Goal: Task Accomplishment & Management: Use online tool/utility

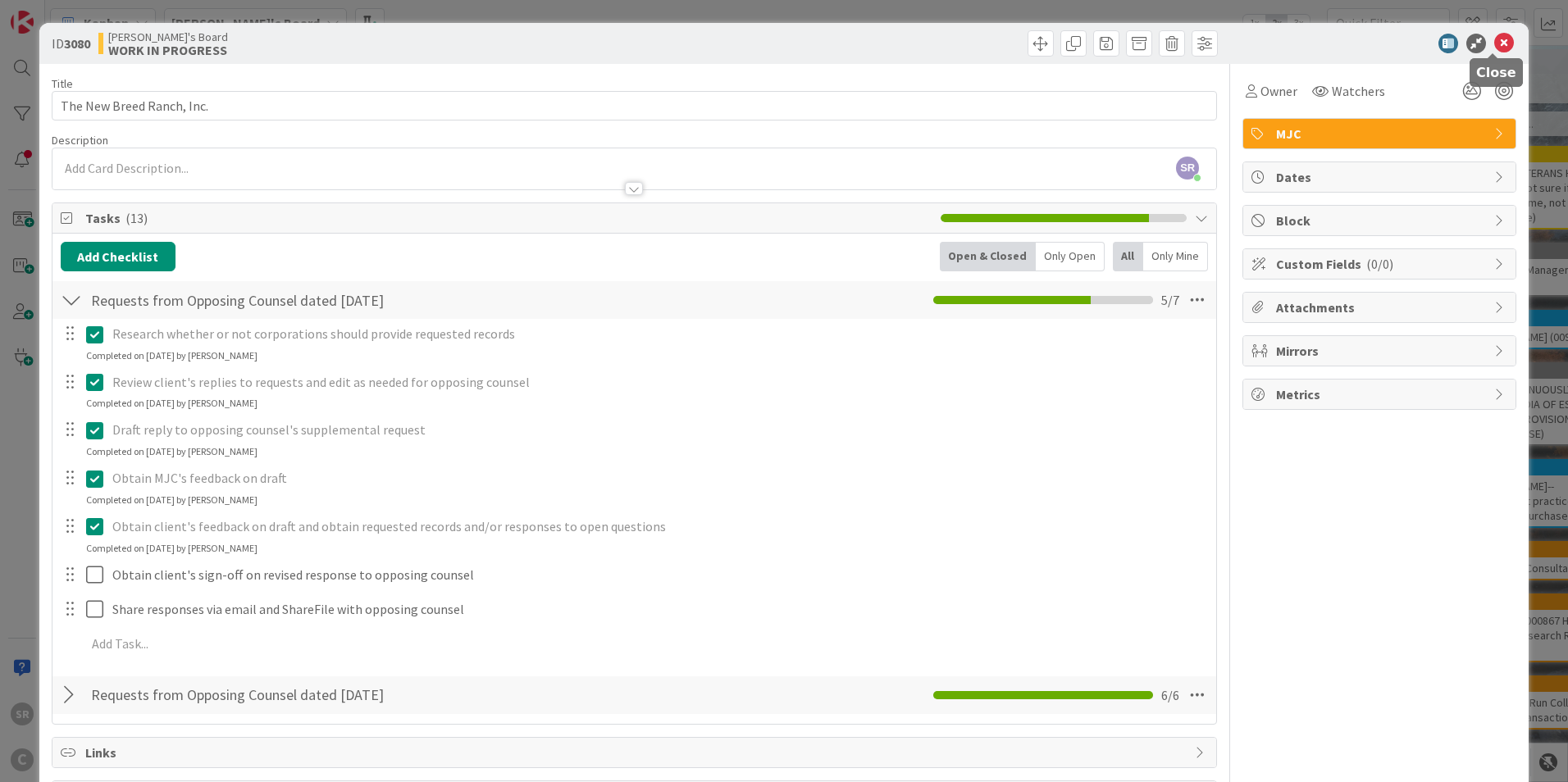
drag, startPoint x: 1496, startPoint y: 33, endPoint x: 1480, endPoint y: 49, distance: 22.6
click at [1497, 33] on icon at bounding box center [1504, 43] width 20 height 20
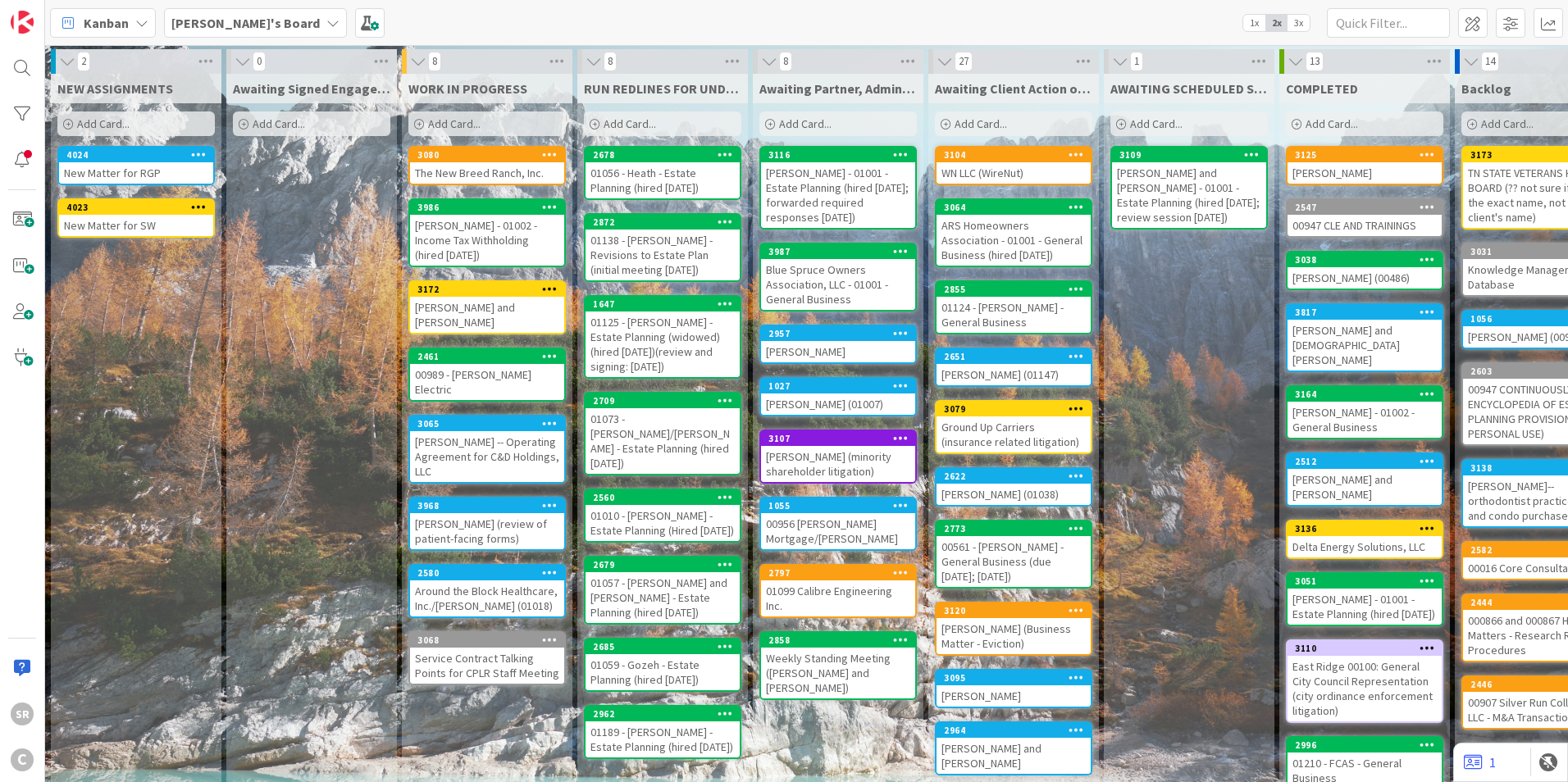
click at [106, 170] on div "New Matter for RGP" at bounding box center [136, 173] width 154 height 22
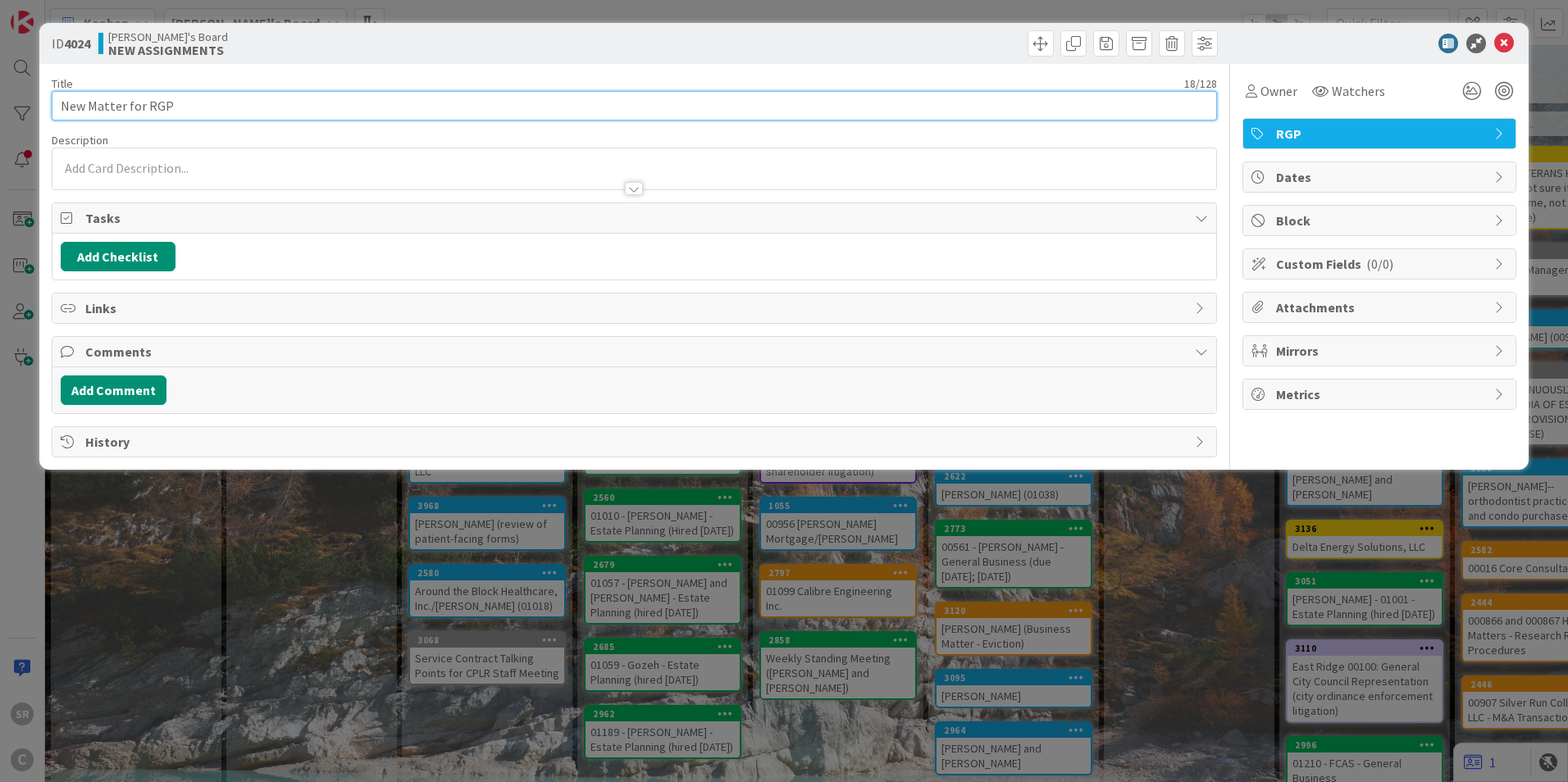
click at [306, 96] on input "New Matter for RGP" at bounding box center [634, 106] width 1166 height 30
type input "New Matter for RGP (REGARDING DOCTORS WHO ARE MARRIED)"
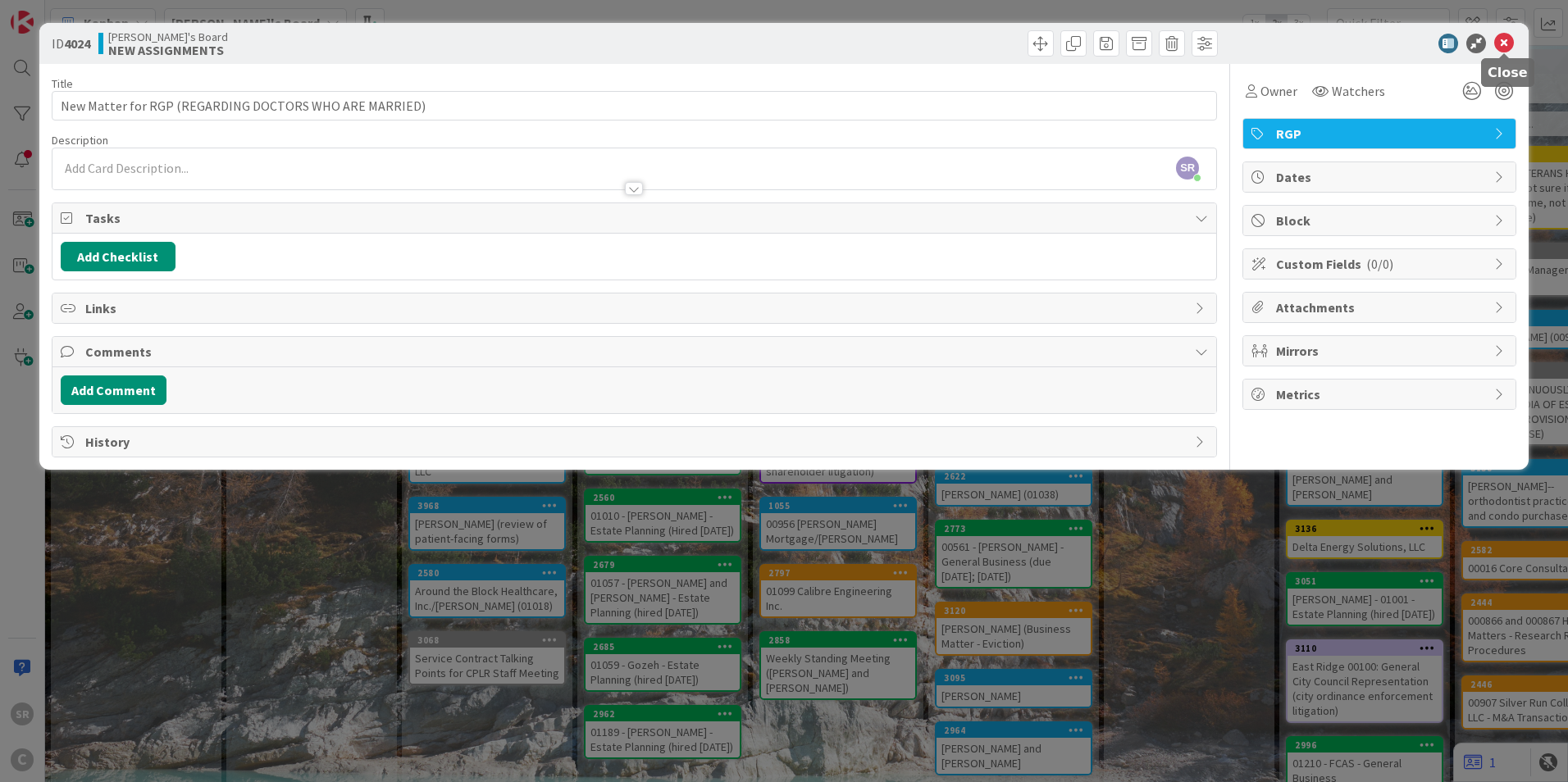
drag, startPoint x: 1509, startPoint y: 47, endPoint x: 1500, endPoint y: 42, distance: 10.3
click at [1509, 47] on icon at bounding box center [1504, 43] width 20 height 20
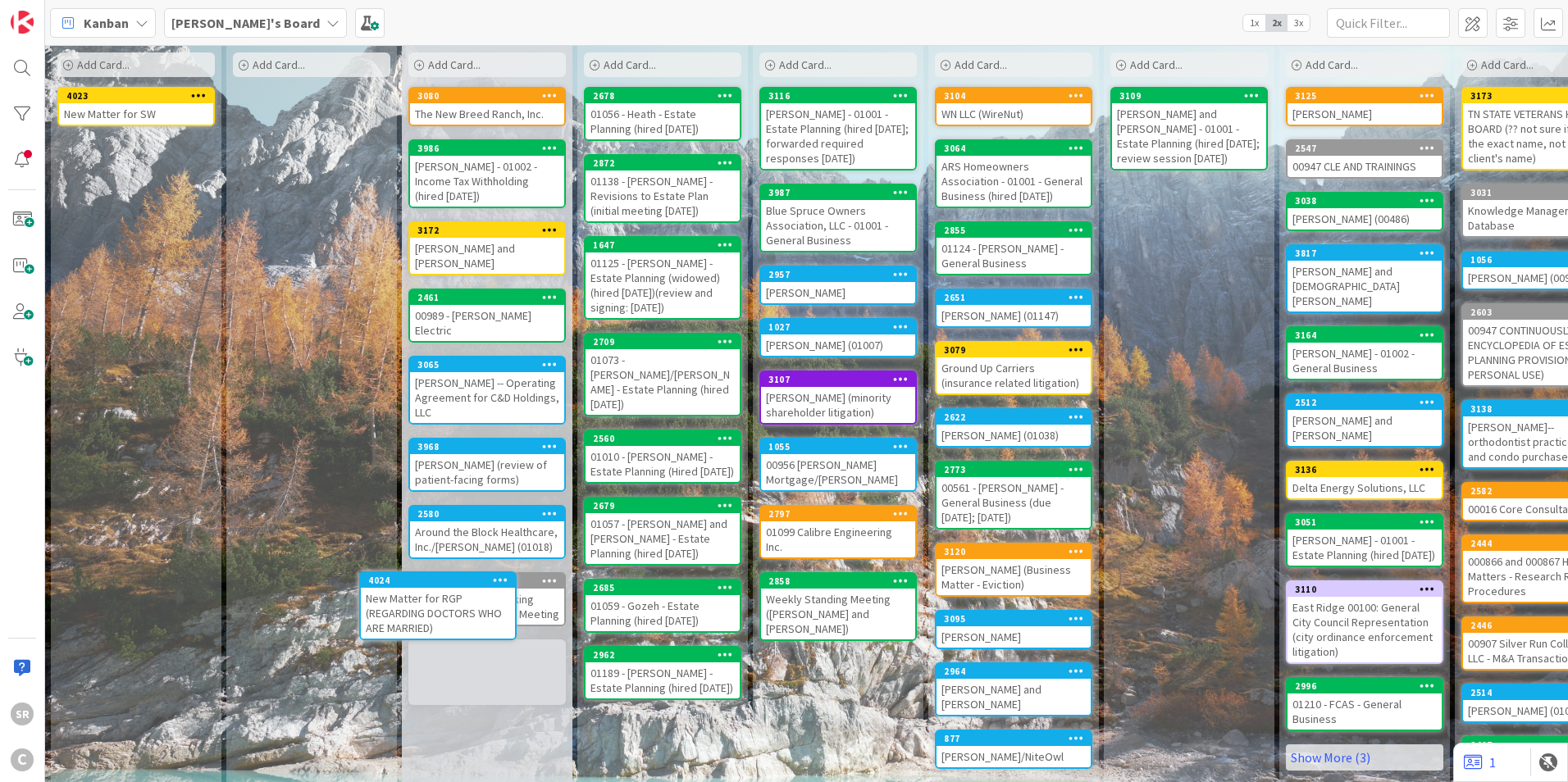
scroll to position [81, 0]
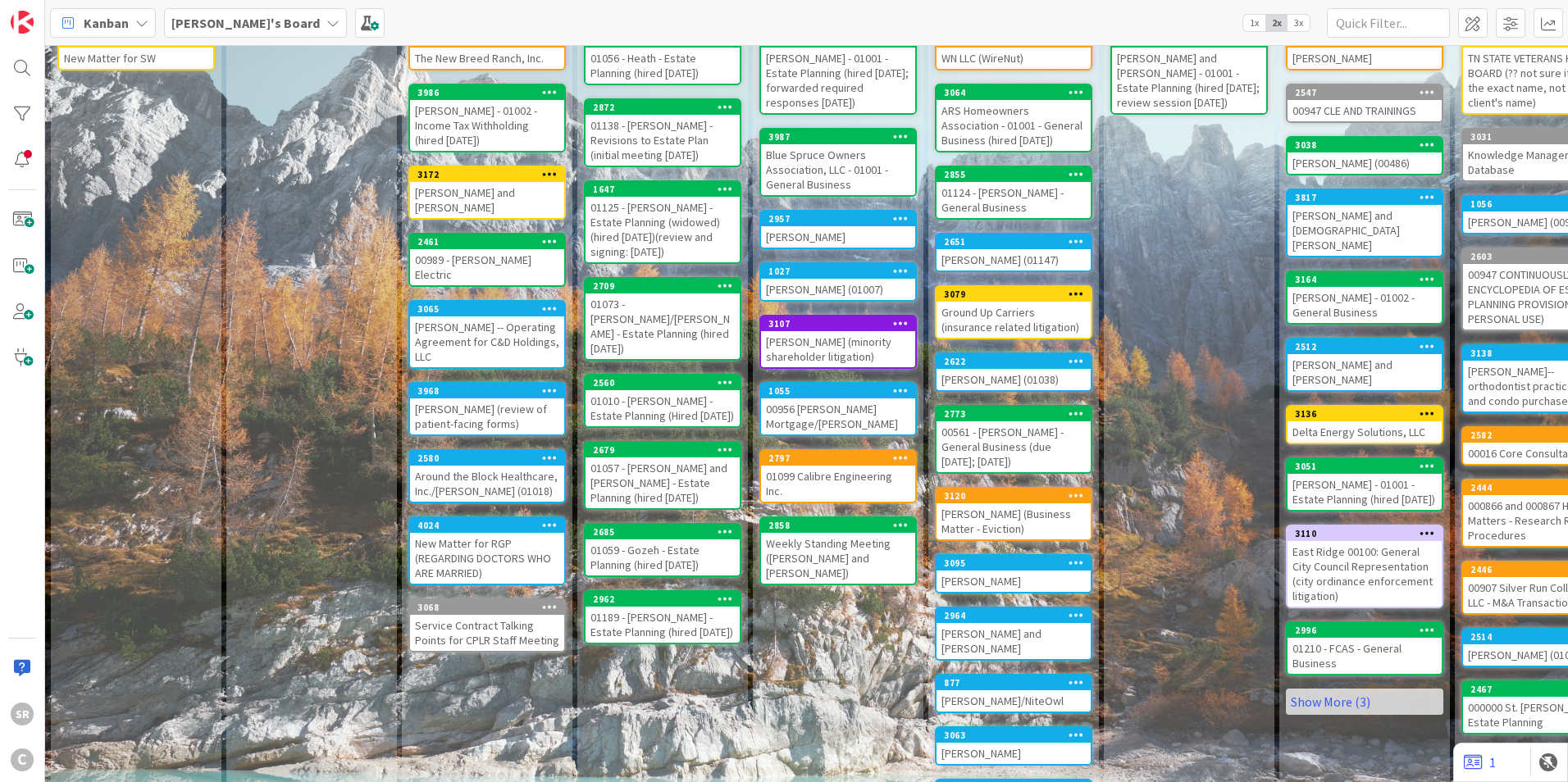
scroll to position [98, 0]
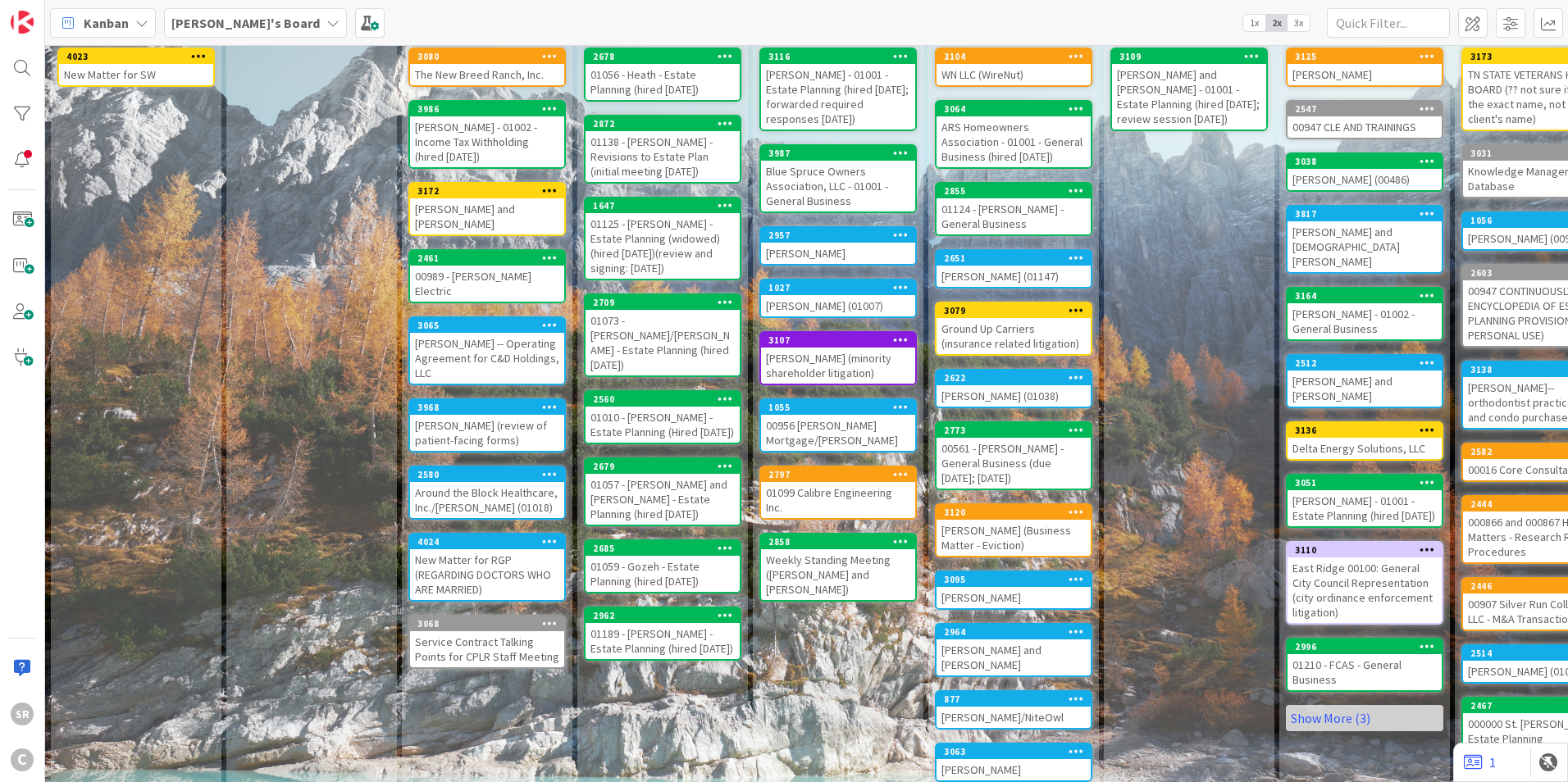
click at [966, 394] on div "[PERSON_NAME] (01038)" at bounding box center [1013, 396] width 154 height 22
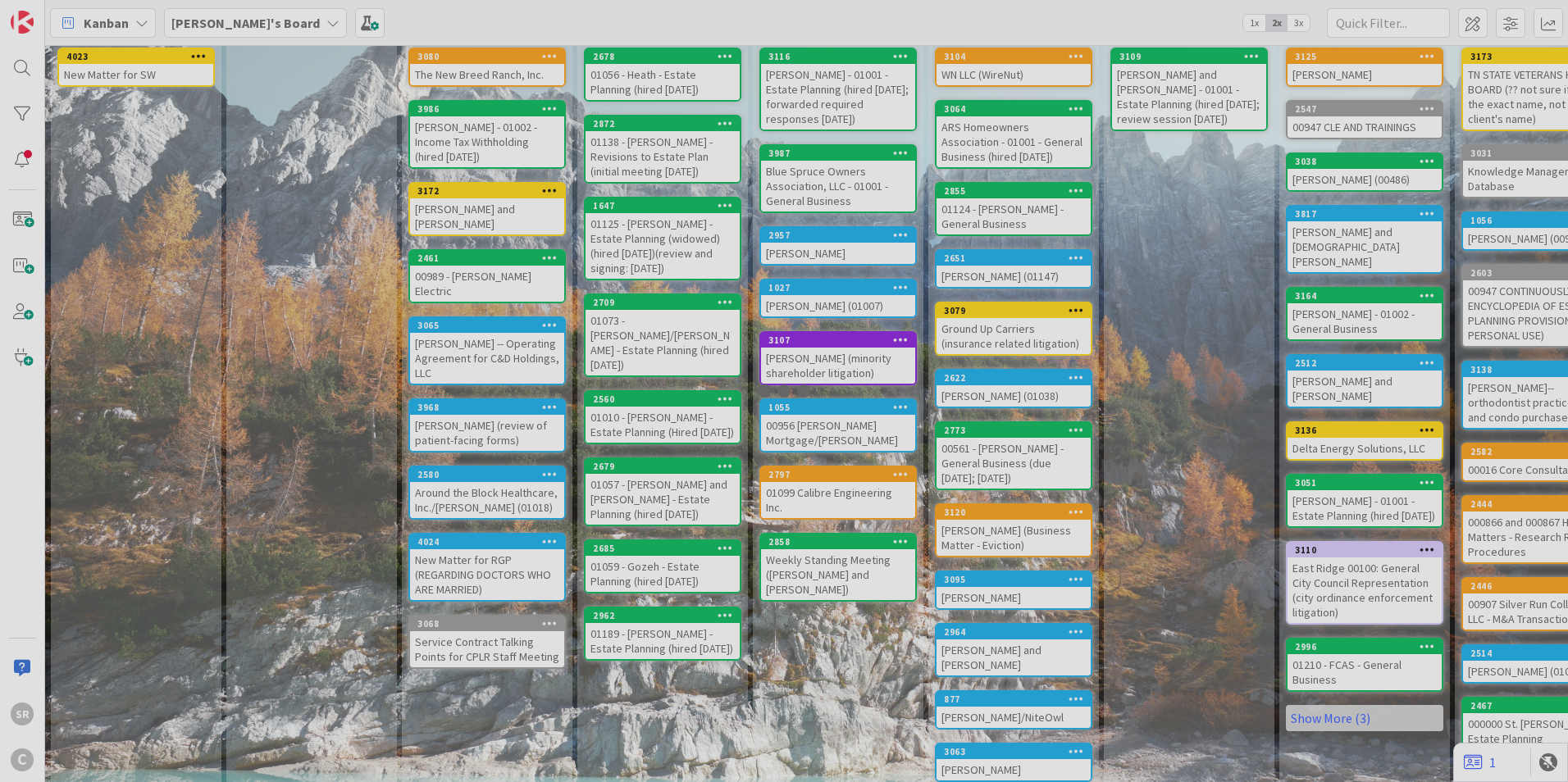
click at [966, 394] on div at bounding box center [784, 391] width 1568 height 782
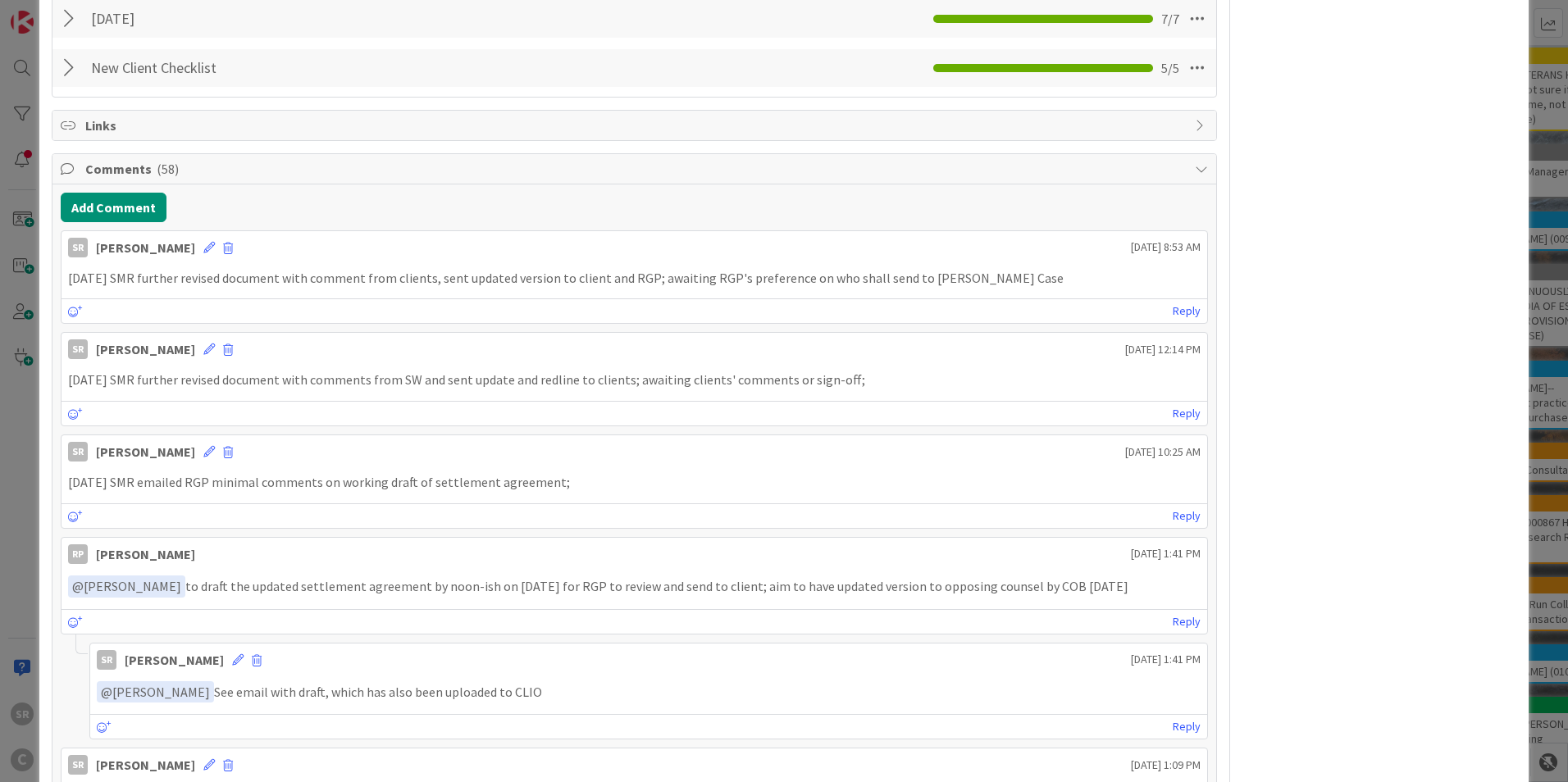
scroll to position [630, 0]
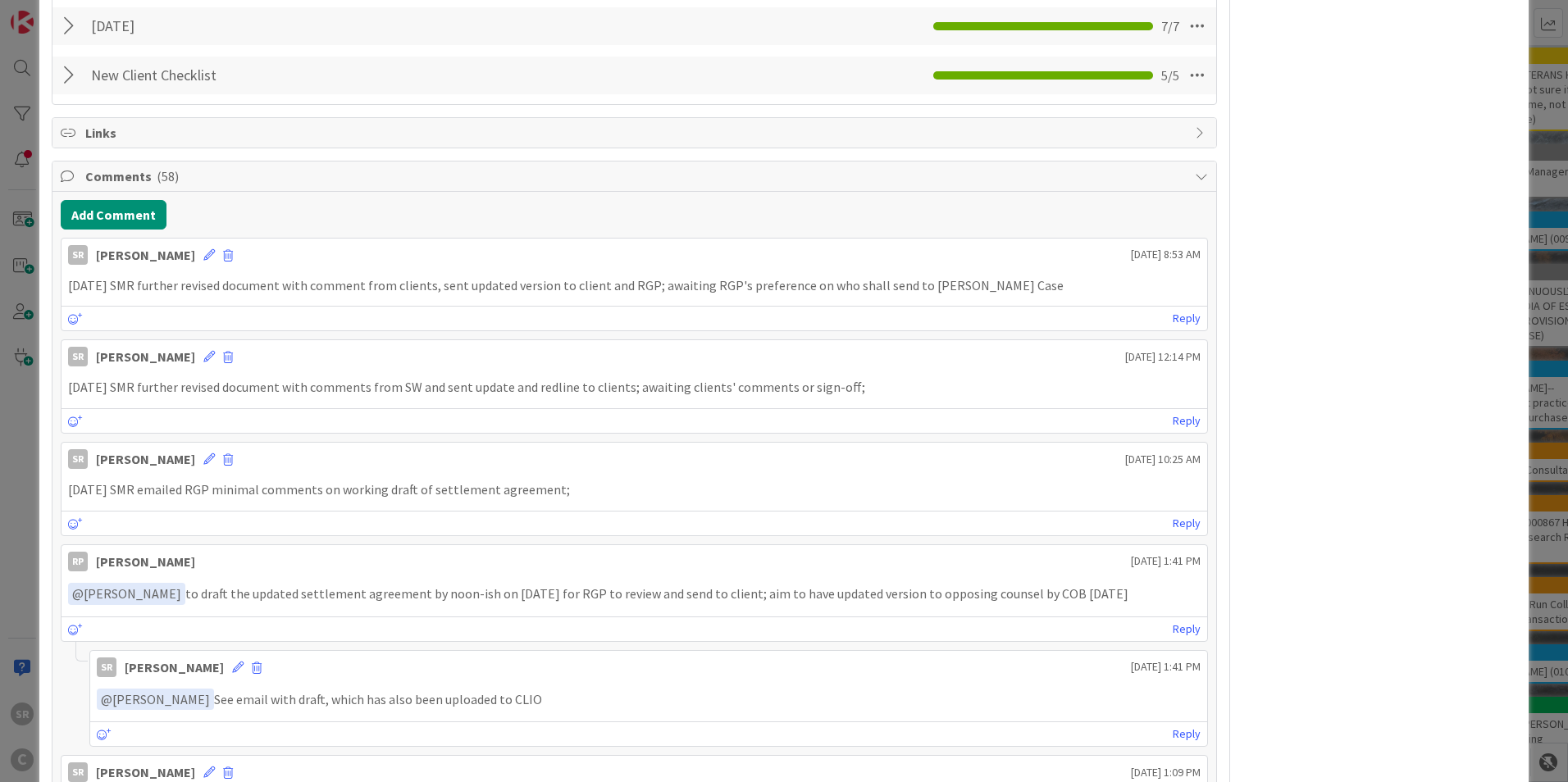
click at [994, 285] on p "[DATE] SMR further revised document with comment from clients, sent updated ver…" at bounding box center [634, 285] width 1132 height 19
click at [108, 208] on button "Add Comment" at bounding box center [113, 215] width 106 height 30
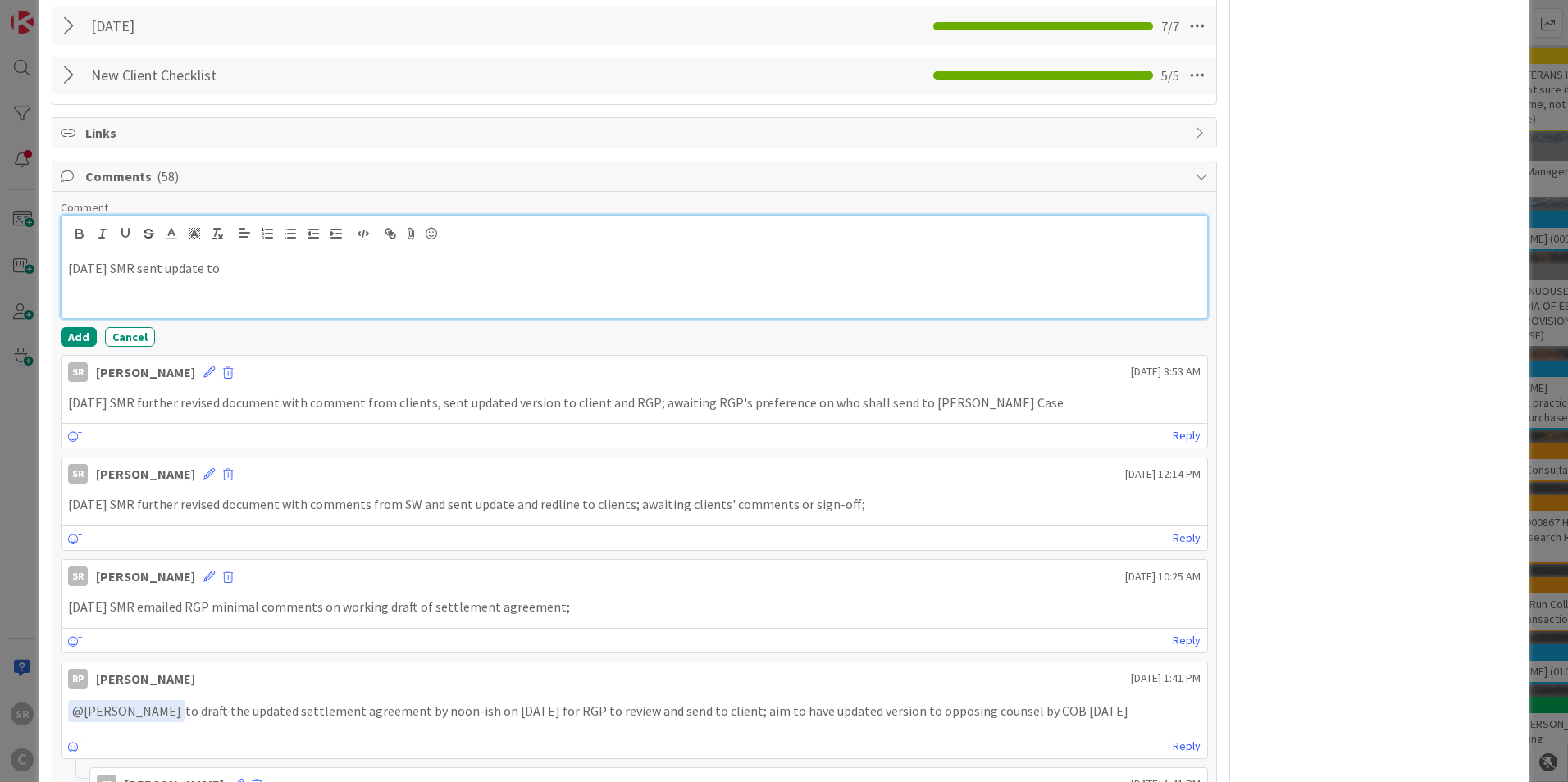
click at [354, 286] on div "[DATE] SMR sent update to" at bounding box center [634, 285] width 1146 height 66
click at [87, 327] on button "Add" at bounding box center [78, 337] width 36 height 20
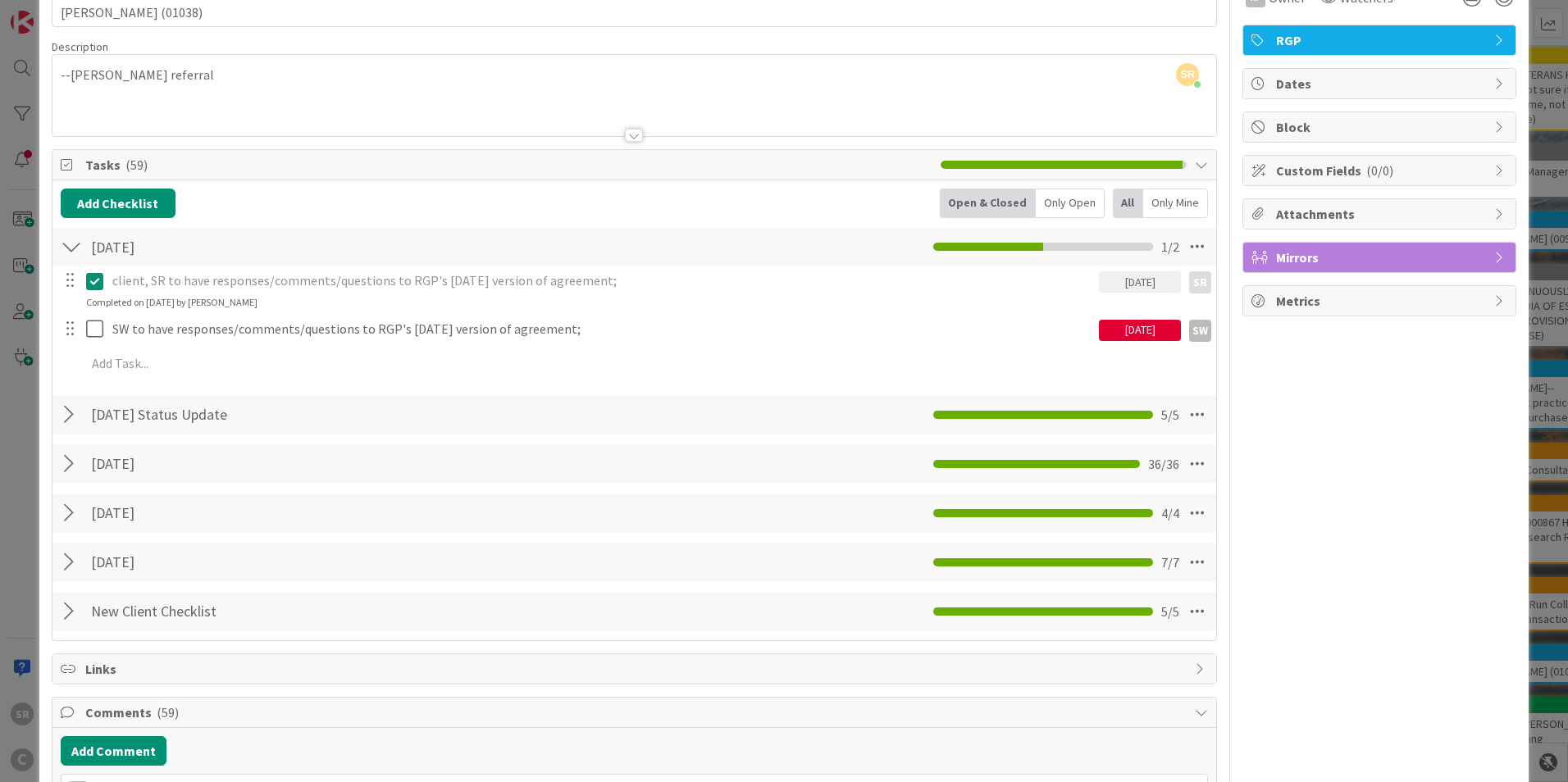
scroll to position [0, 0]
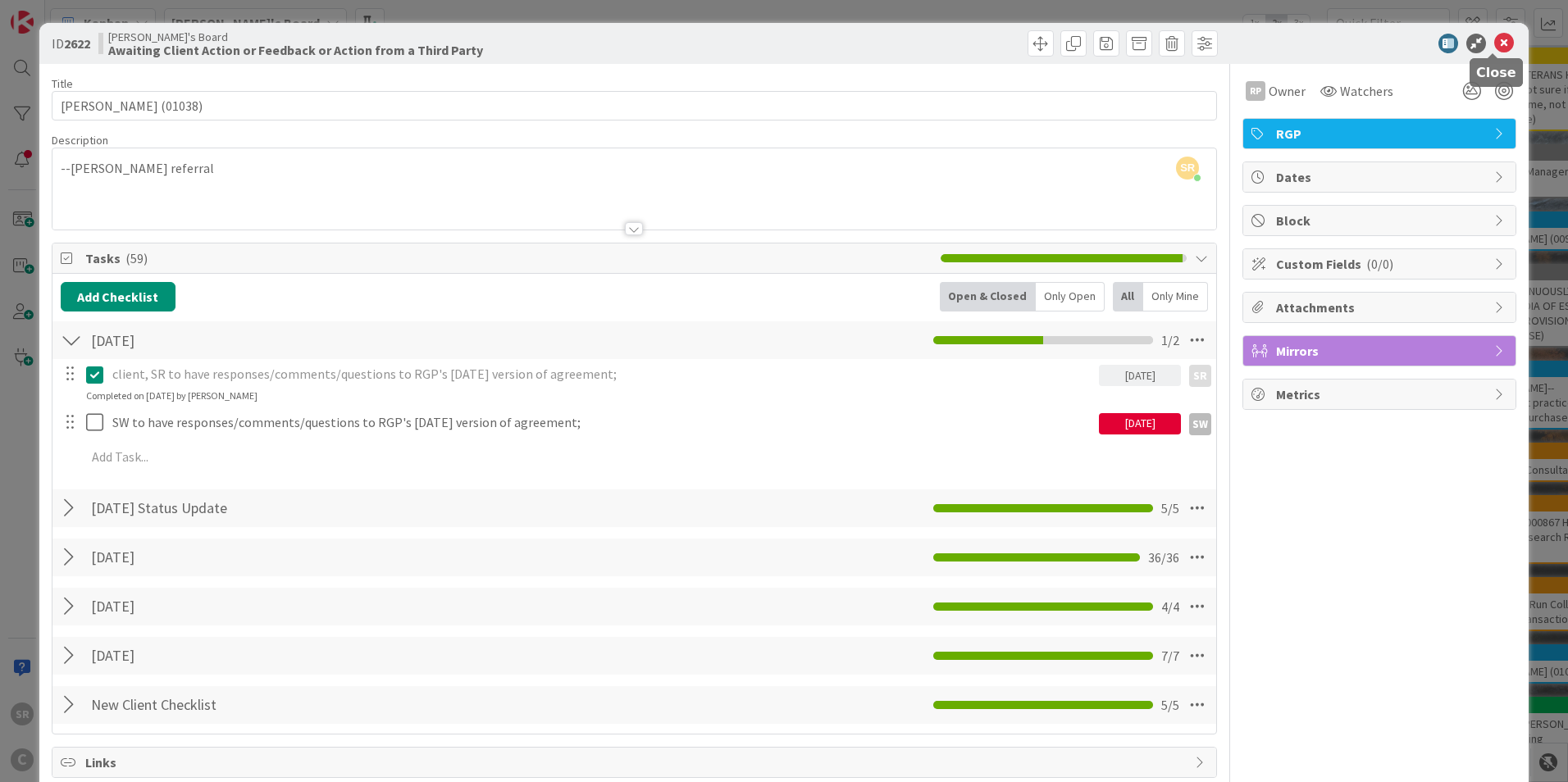
click at [1494, 42] on icon at bounding box center [1504, 43] width 20 height 20
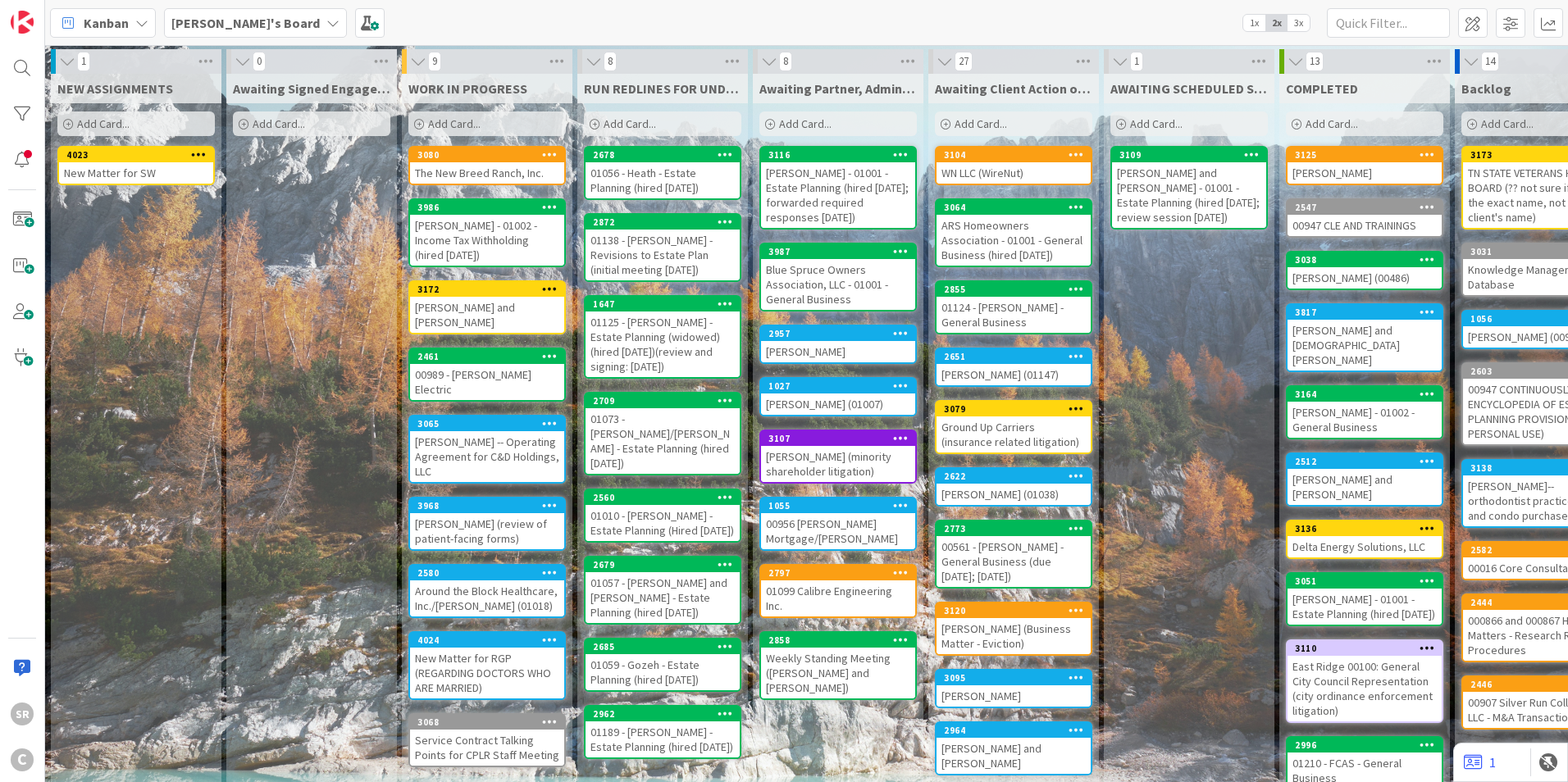
click at [111, 173] on div "New Matter for SW" at bounding box center [136, 173] width 154 height 22
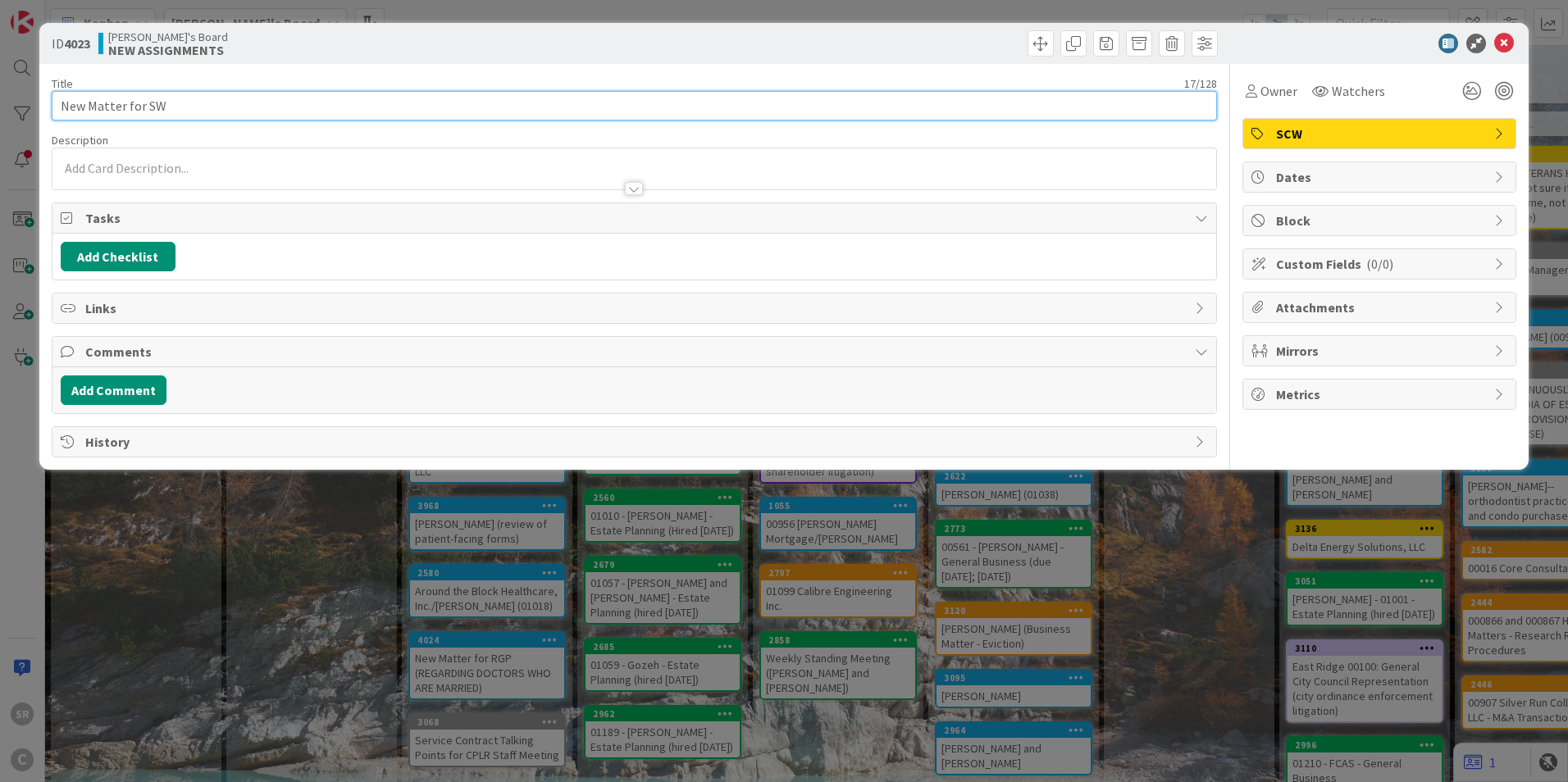
click at [220, 109] on input "New Matter for SW" at bounding box center [634, 106] width 1166 height 30
type input "New Matter for SW ([PERSON_NAME])"
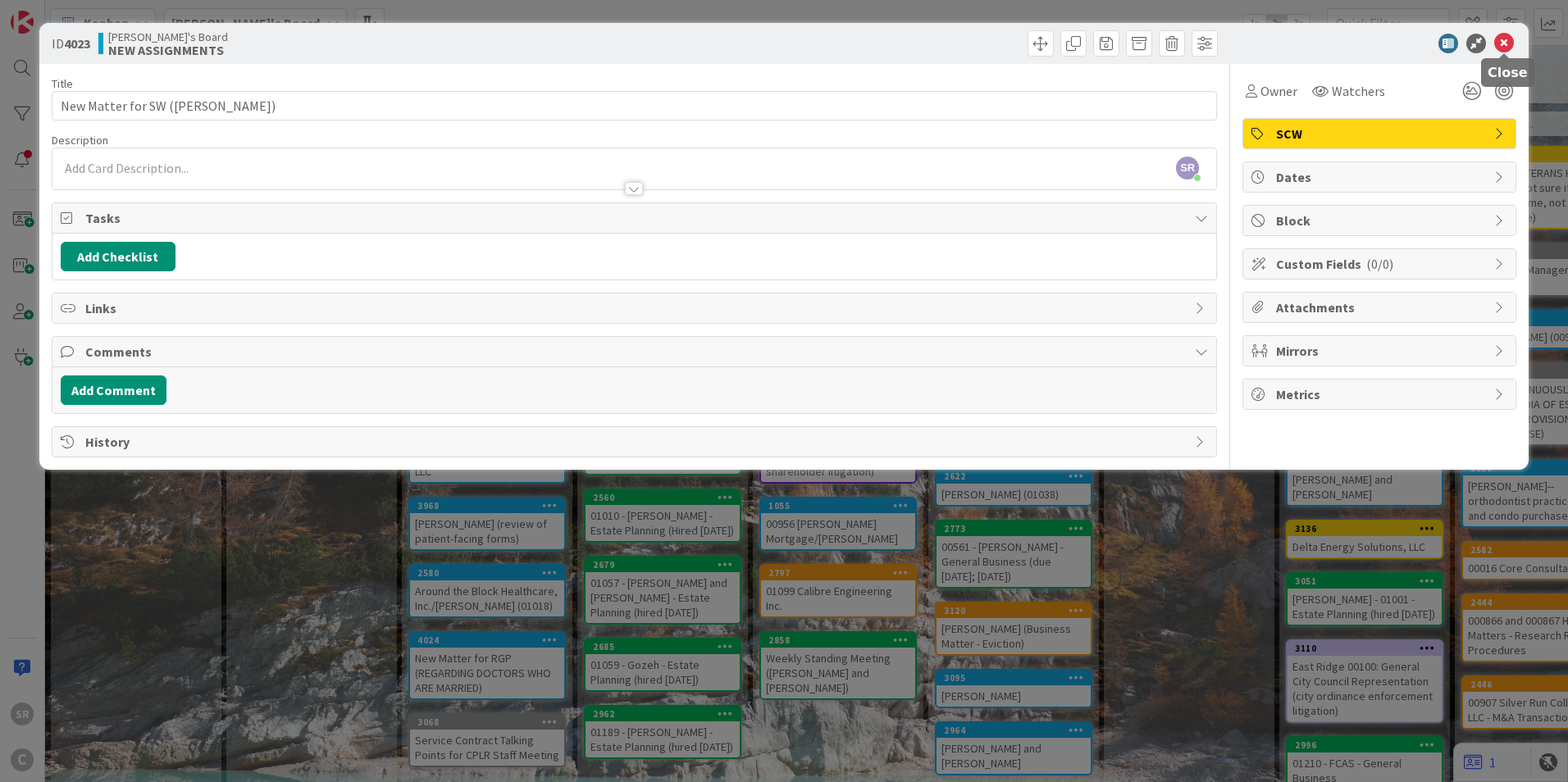
click at [1502, 38] on icon at bounding box center [1504, 43] width 20 height 20
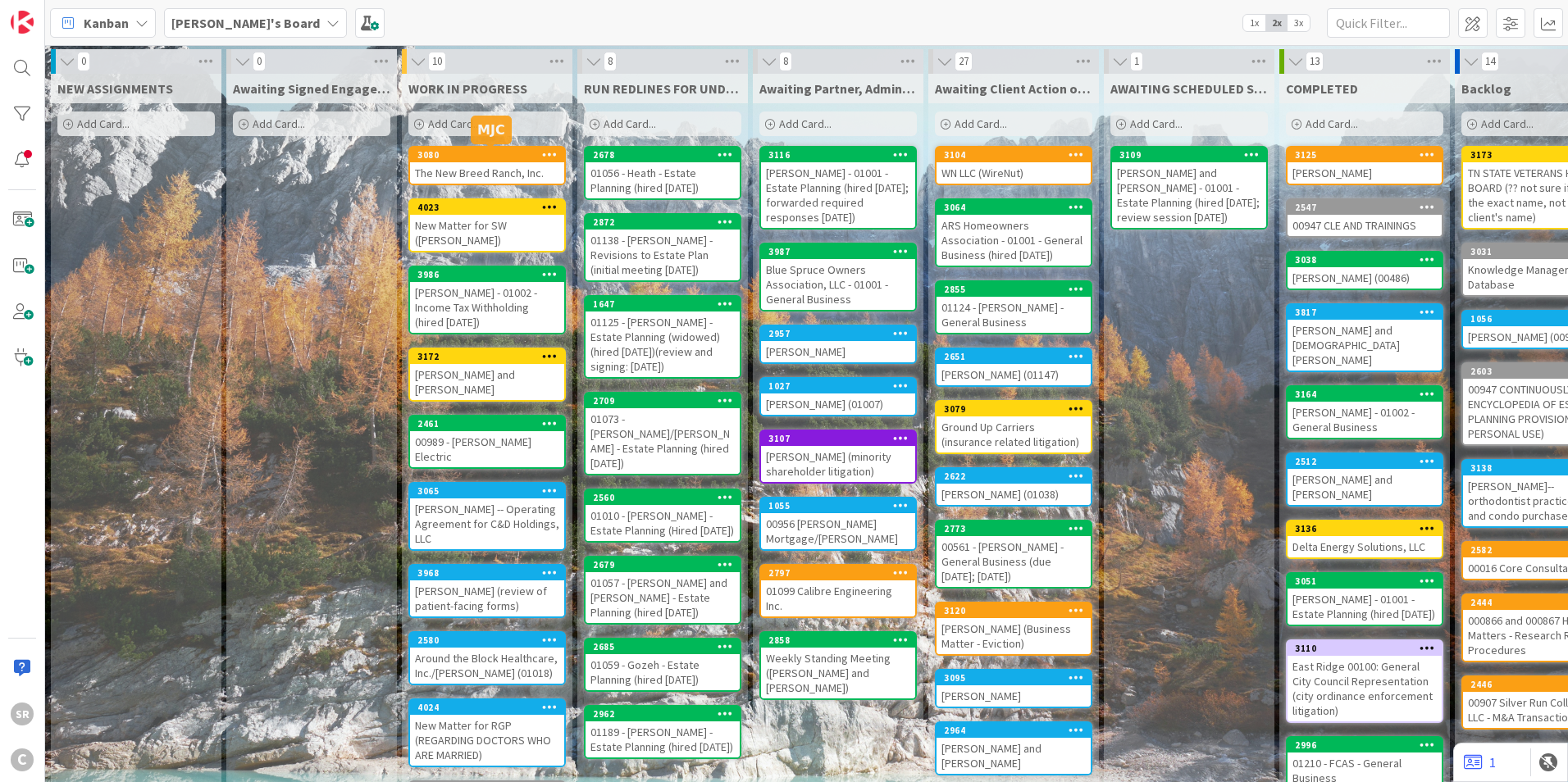
click at [479, 172] on div "The New Breed Ranch, Inc." at bounding box center [486, 173] width 154 height 22
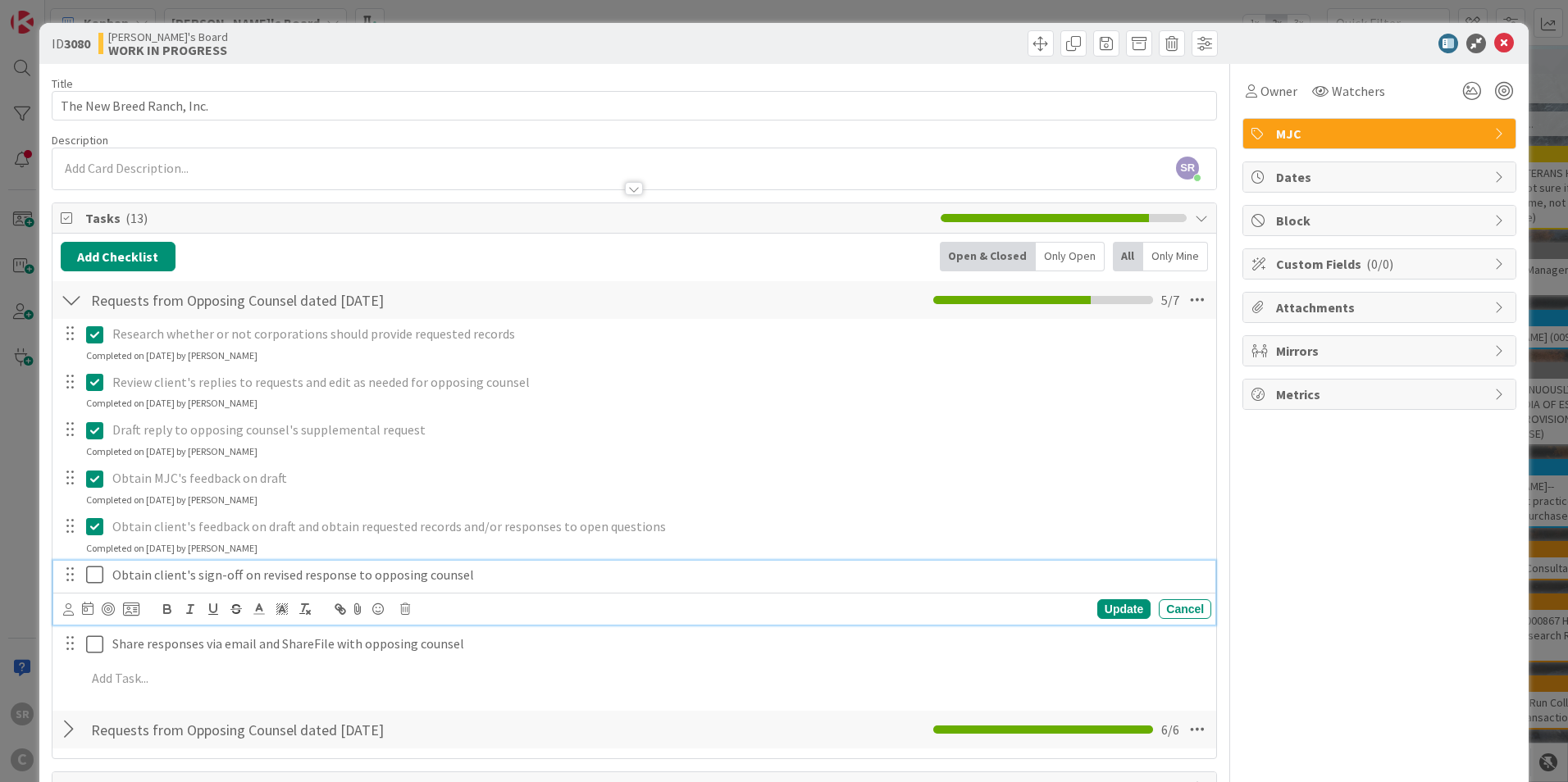
click at [103, 575] on icon at bounding box center [99, 575] width 25 height 20
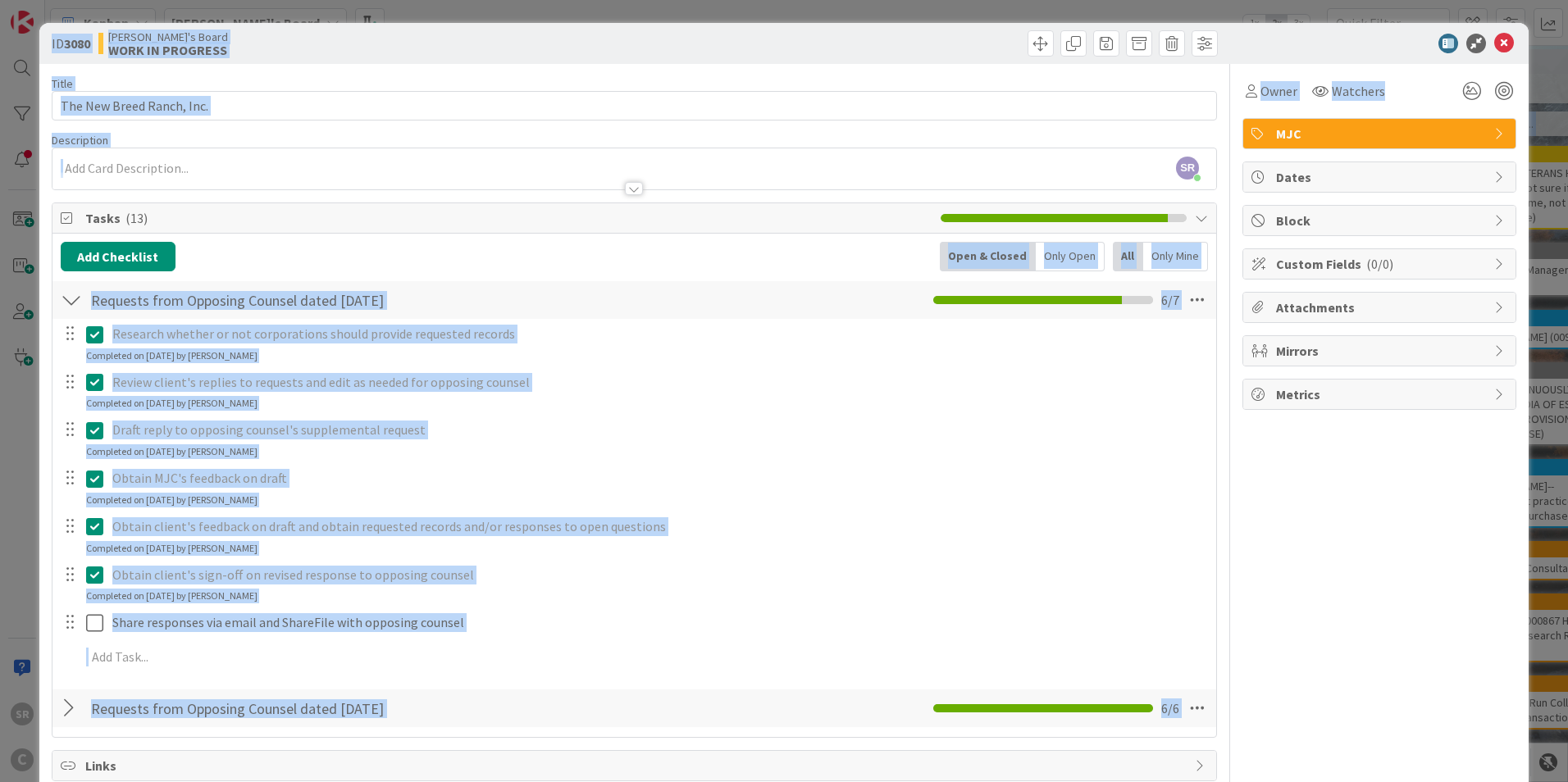
drag, startPoint x: 1559, startPoint y: 272, endPoint x: 1570, endPoint y: 389, distance: 117.5
click at [1567, 389] on html "SR C Kanban [PERSON_NAME]'s Board 1x 2x 3x 0 NEW ASSIGNMENTS Add Card... 0 Awai…" at bounding box center [784, 391] width 1568 height 782
click at [994, 508] on div "Research whether or not corporations should provide requested records Update Ca…" at bounding box center [634, 499] width 1147 height 359
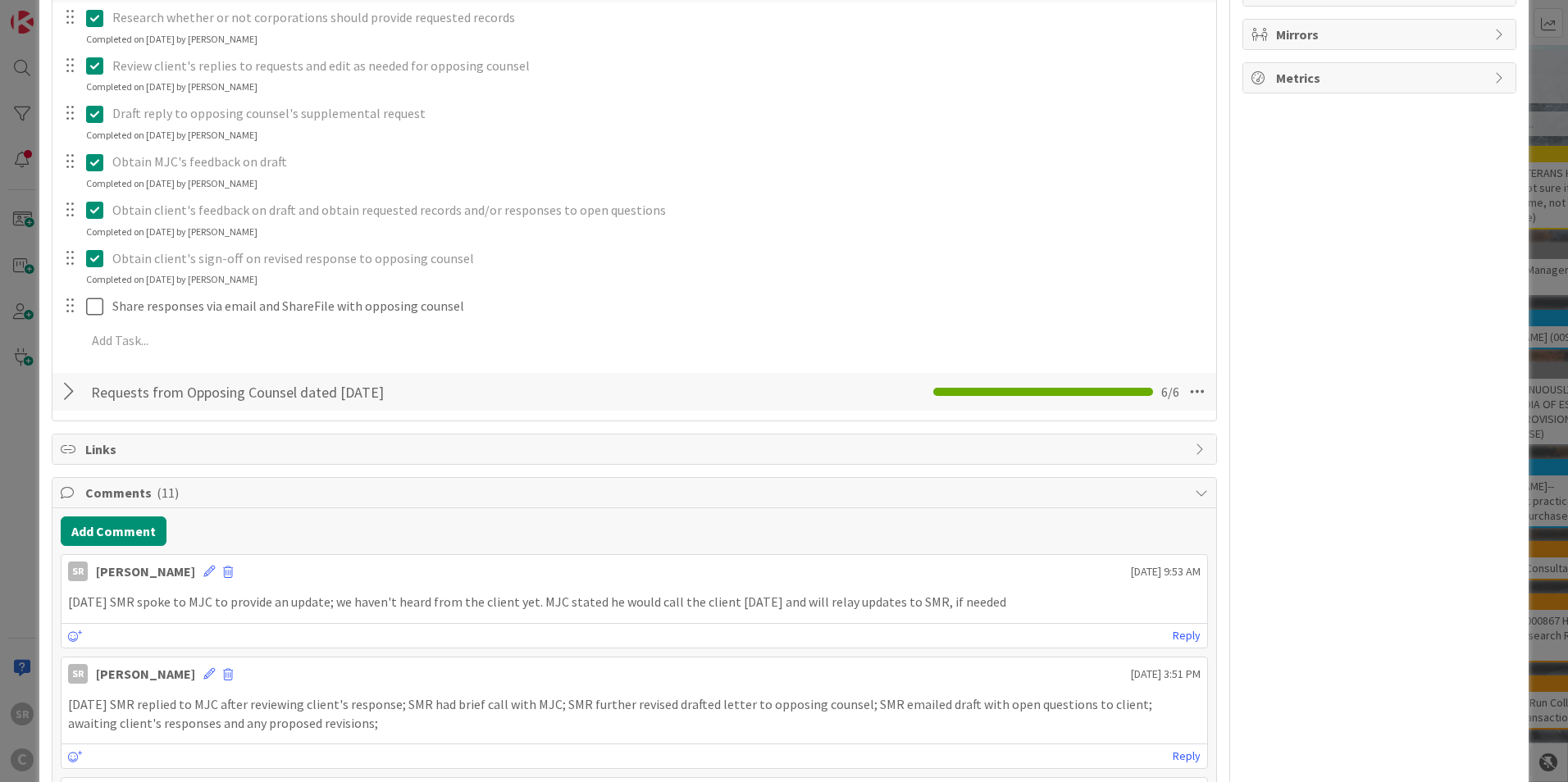
scroll to position [358, 0]
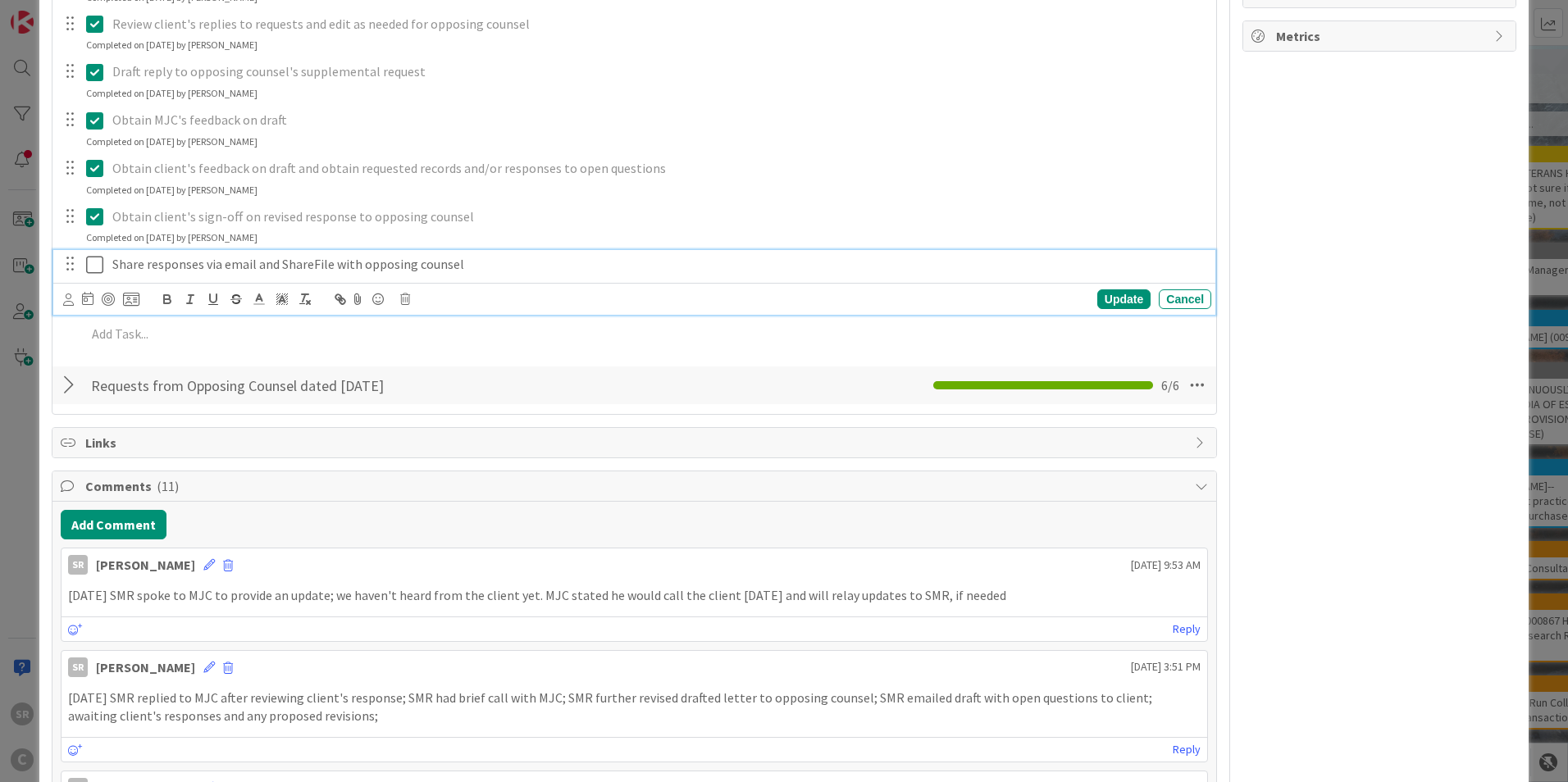
click at [252, 260] on p "Share responses via email and ShareFile with opposing counsel" at bounding box center [658, 264] width 1092 height 19
click at [315, 268] on p "Share responses via email and ShareFile with opposing counsel" at bounding box center [658, 264] width 1092 height 19
click at [336, 263] on p "Share responses via email and ShareFile with opposing counsel" at bounding box center [658, 264] width 1092 height 19
click at [259, 263] on p "Share responses via email and ShareFile check registers with opposing counsel" at bounding box center [658, 264] width 1092 height 19
click at [762, 268] on p "Share responses via email with opposing counsel and ShareFile check registers w…" at bounding box center [658, 264] width 1092 height 19
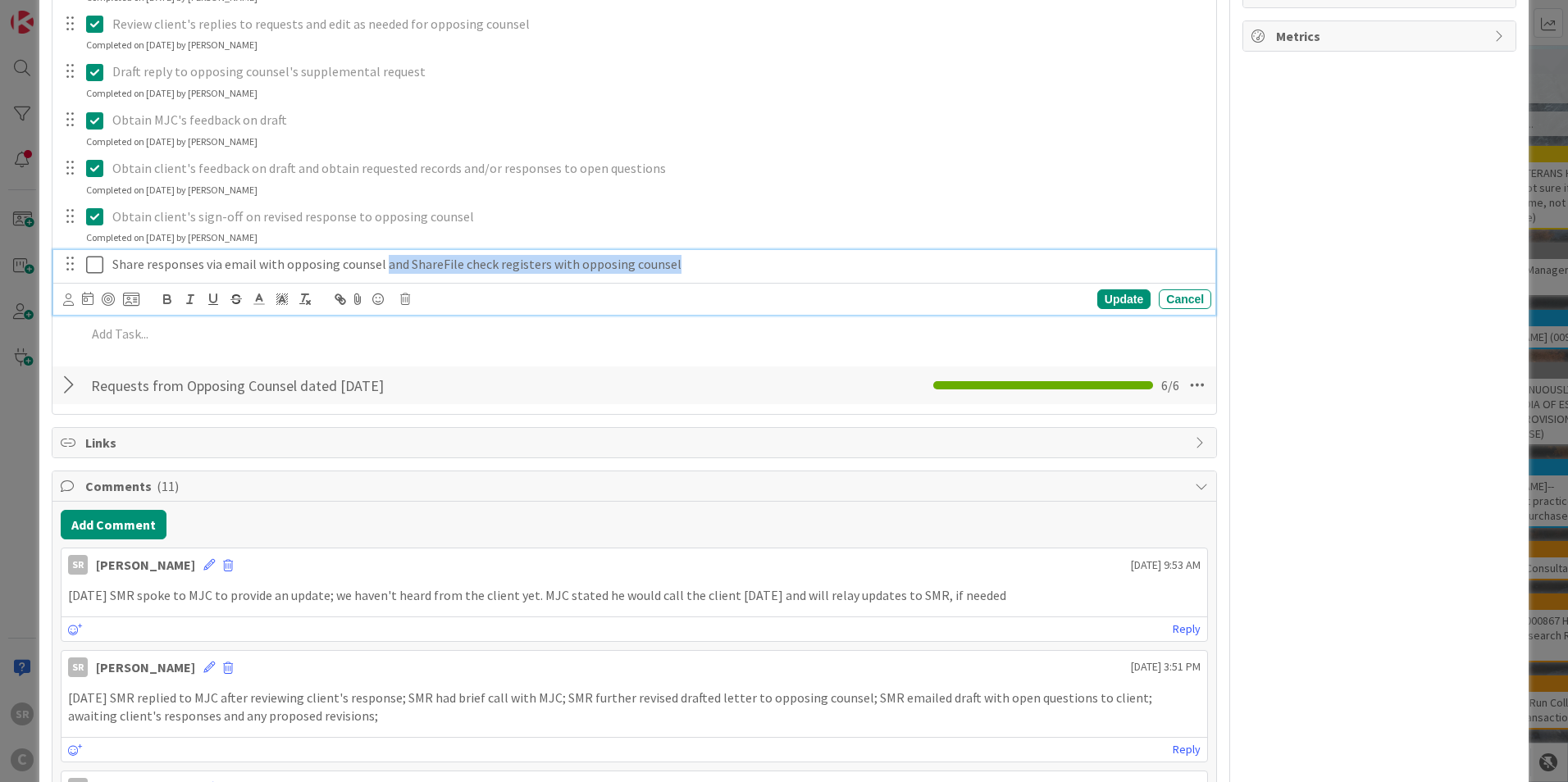
drag, startPoint x: 701, startPoint y: 265, endPoint x: 382, endPoint y: 261, distance: 319.0
click at [382, 261] on p "Share responses via email with opposing counsel and ShareFile check registers w…" at bounding box center [658, 264] width 1092 height 19
click at [1101, 298] on div "Update" at bounding box center [1124, 299] width 53 height 20
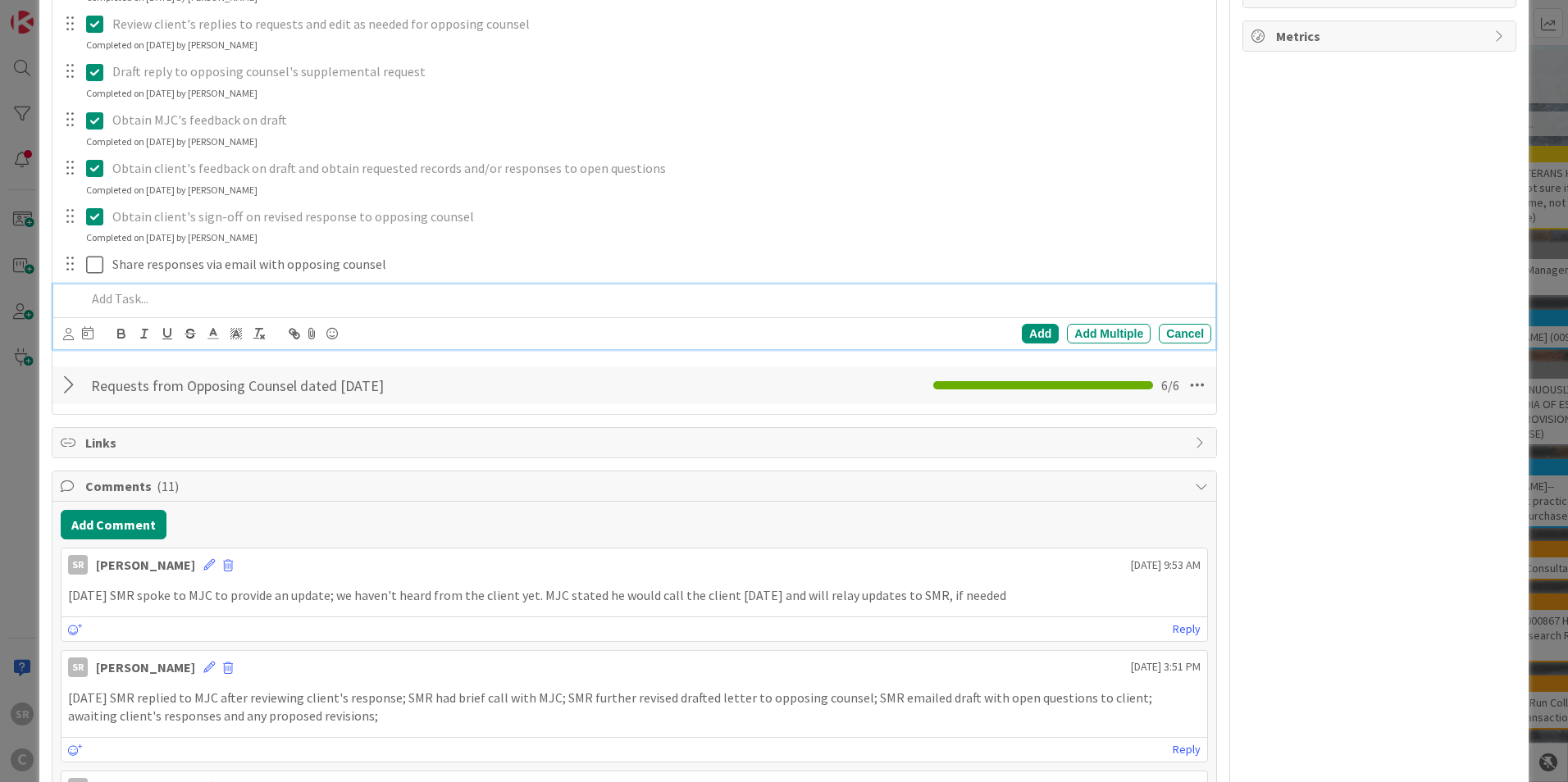
drag, startPoint x: 112, startPoint y: 288, endPoint x: 117, endPoint y: 303, distance: 15.8
click at [113, 291] on div at bounding box center [645, 298] width 1132 height 29
click at [109, 298] on p "and ShareFile check registers with opposing counsel" at bounding box center [645, 298] width 1118 height 19
drag, startPoint x: 157, startPoint y: 298, endPoint x: 79, endPoint y: 309, distance: 78.8
click at [80, 309] on div "andShareFile check registers with opposing counsel" at bounding box center [645, 298] width 1132 height 29
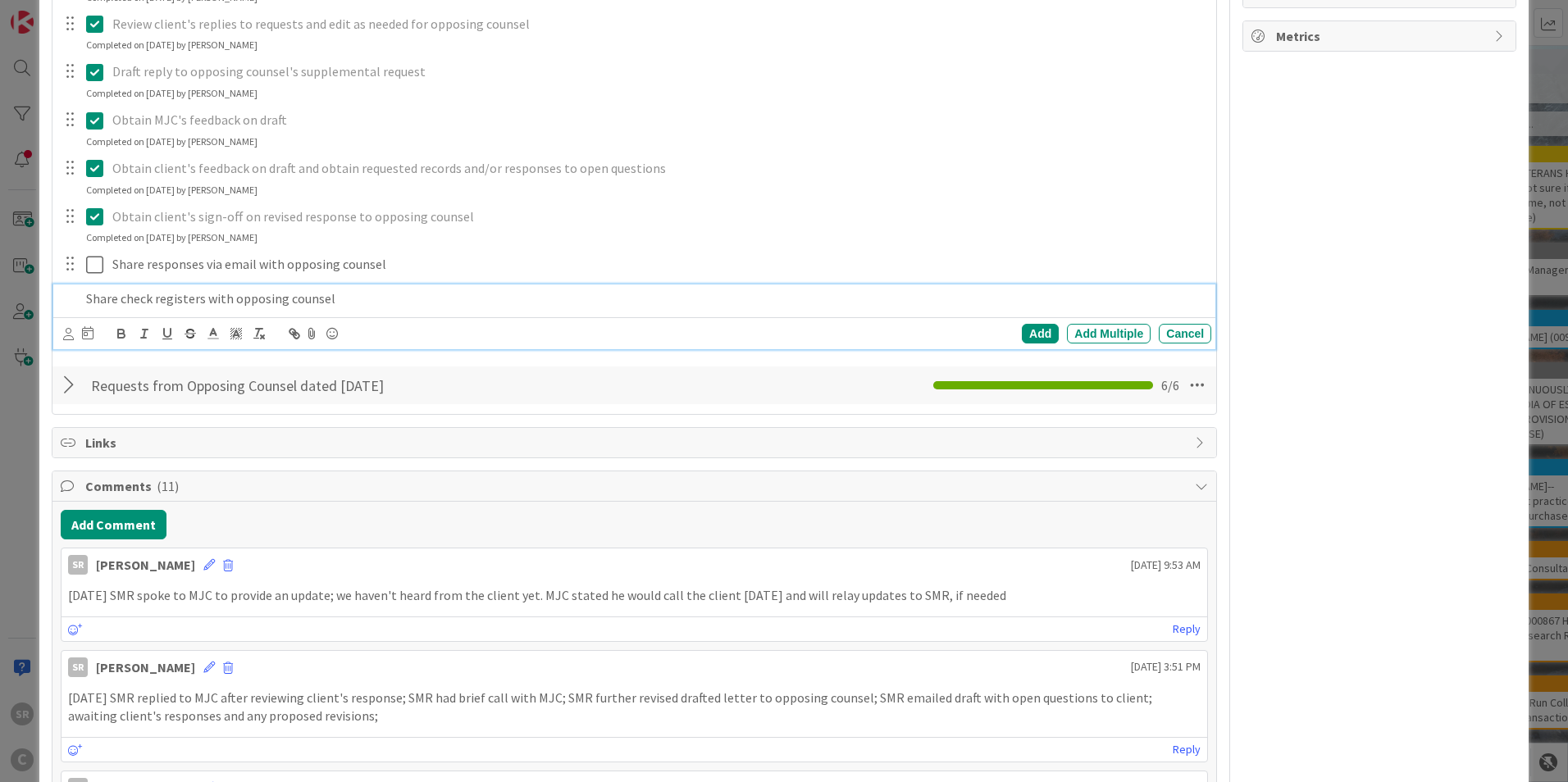
drag, startPoint x: 204, startPoint y: 297, endPoint x: 214, endPoint y: 299, distance: 10.2
click at [205, 297] on p "Share check registers with opposing counsel" at bounding box center [645, 298] width 1118 height 19
click at [1029, 327] on div "Add" at bounding box center [1040, 334] width 37 height 20
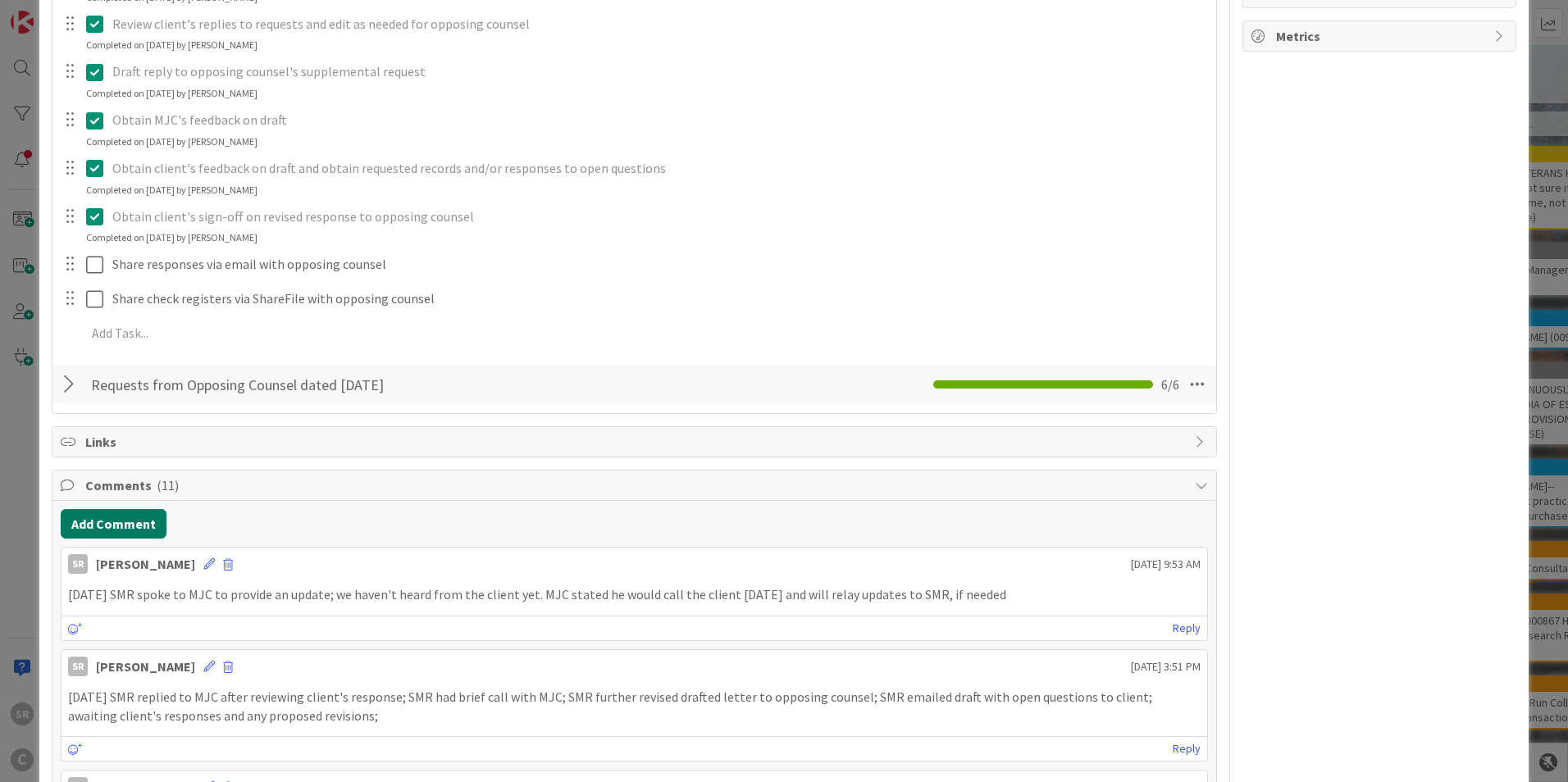
click at [121, 518] on button "Add Comment" at bounding box center [113, 524] width 106 height 30
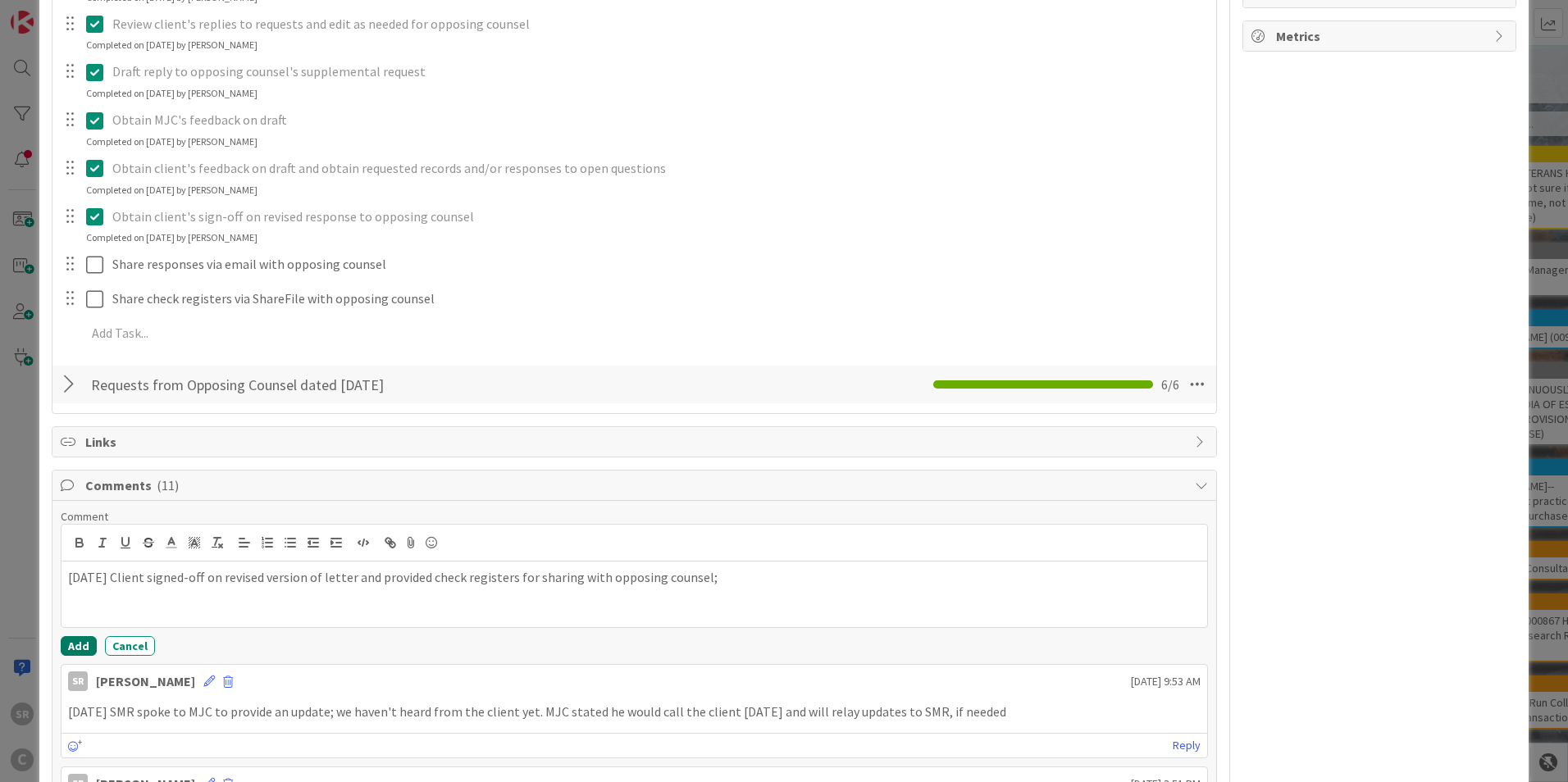
click at [84, 640] on button "Add" at bounding box center [78, 646] width 36 height 20
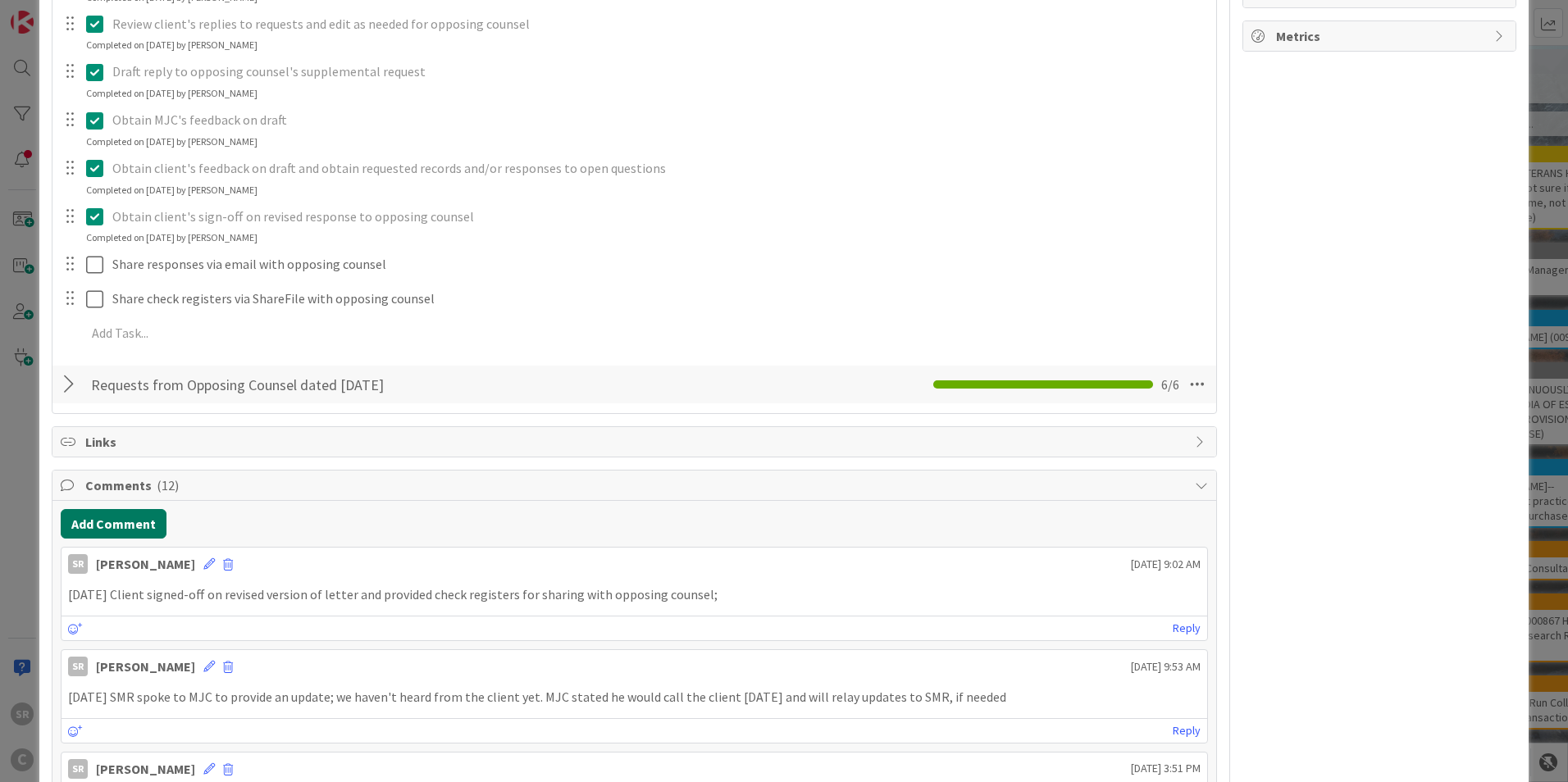
click at [136, 519] on button "Add Comment" at bounding box center [113, 524] width 106 height 30
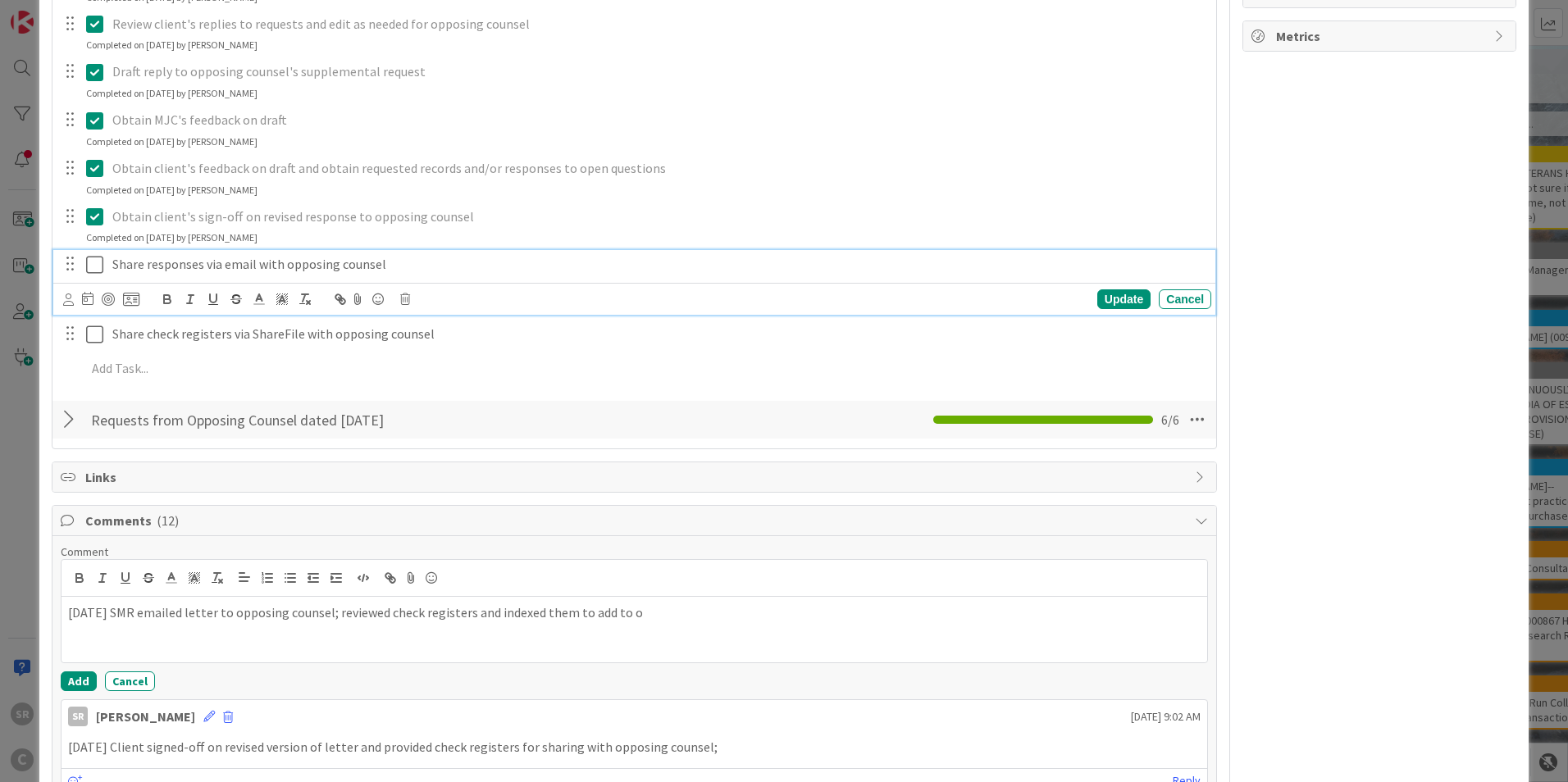
click at [91, 263] on div "Share responses via email with opposing counsel Update Cancel" at bounding box center [634, 283] width 1162 height 65
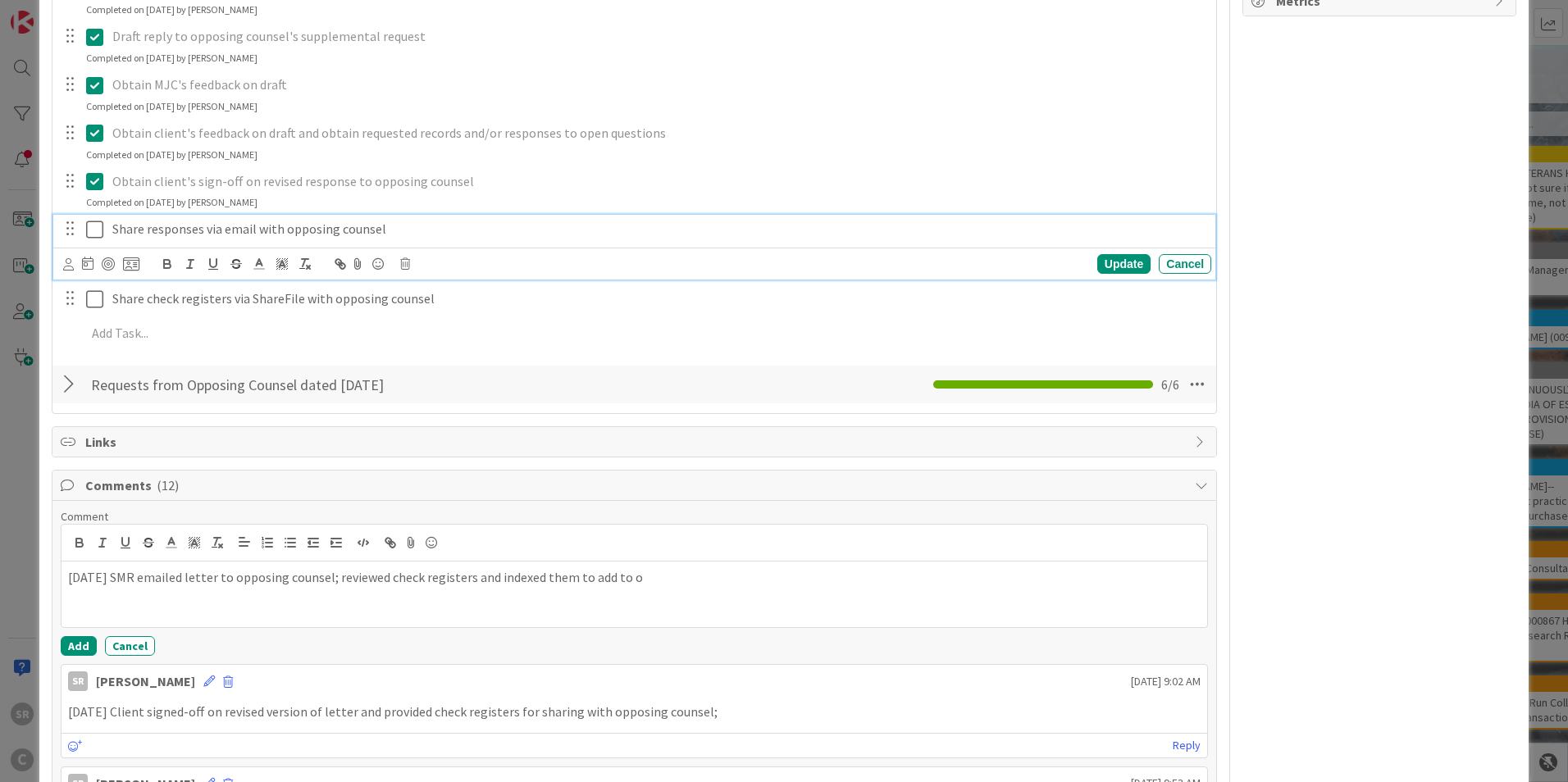
click at [97, 224] on icon at bounding box center [99, 229] width 25 height 20
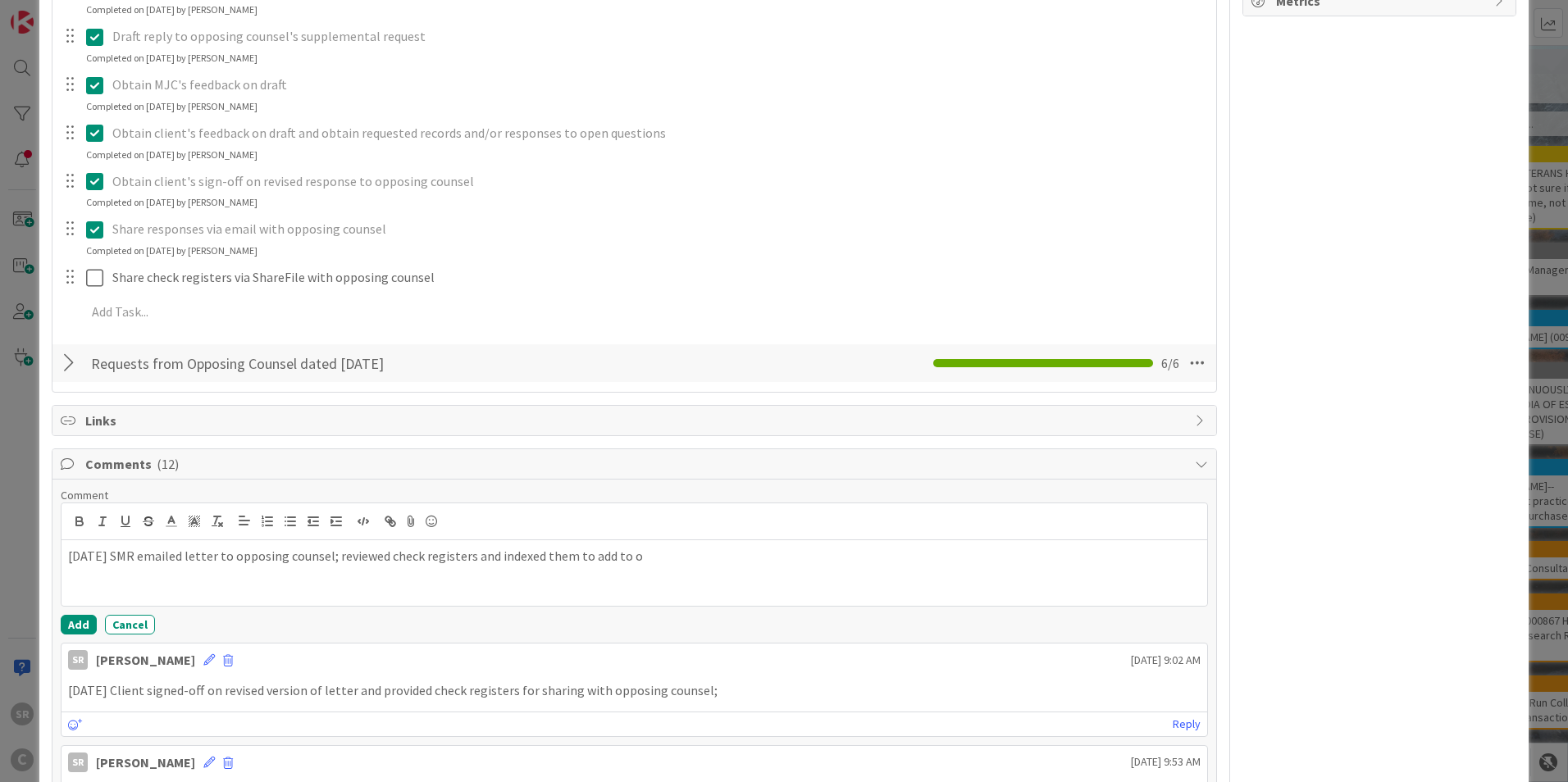
click at [336, 224] on p "Share responses via email with opposing counsel" at bounding box center [658, 229] width 1092 height 19
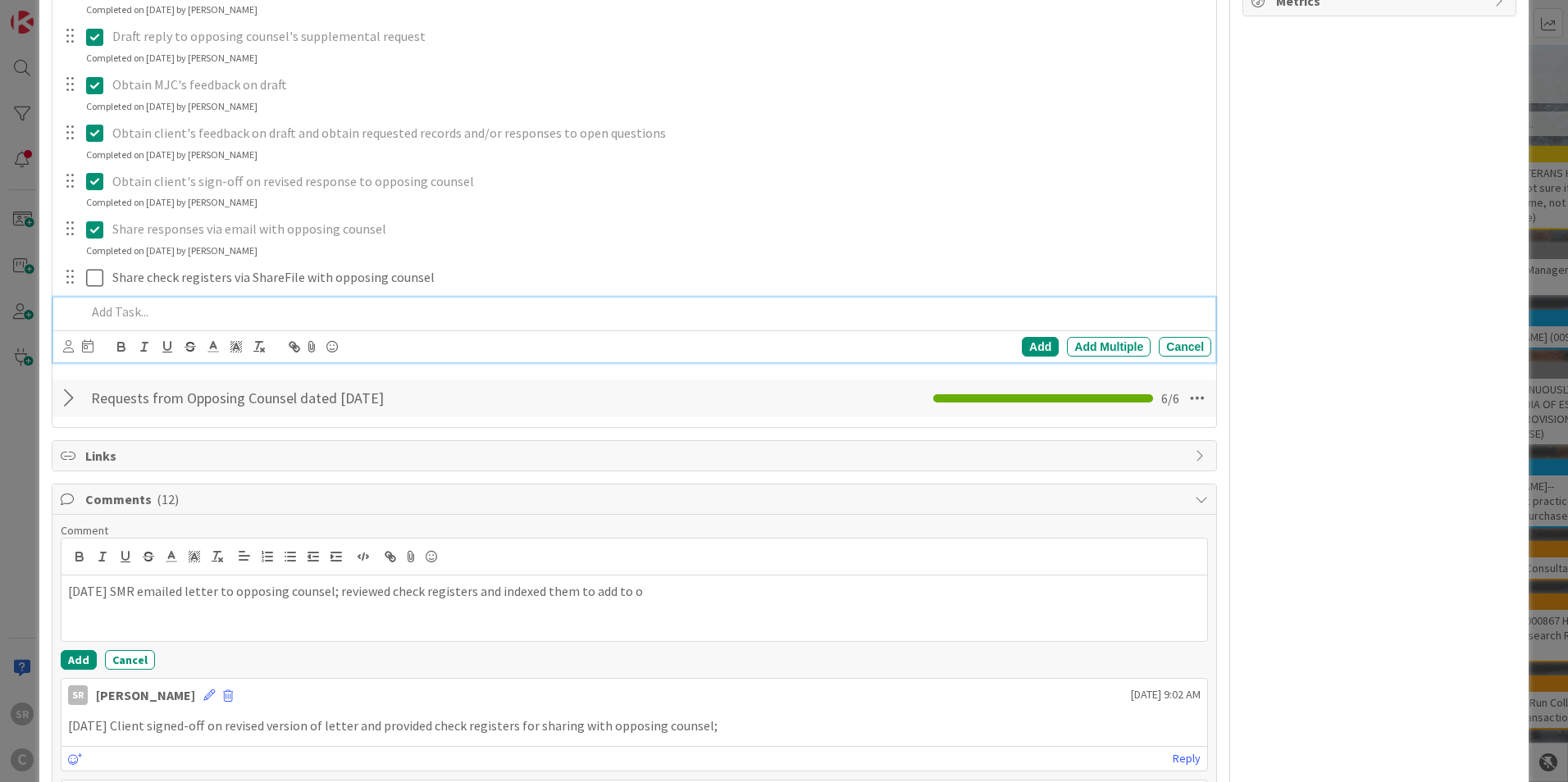
click at [112, 307] on p at bounding box center [645, 312] width 1118 height 19
click at [1032, 345] on div "Add" at bounding box center [1040, 347] width 37 height 20
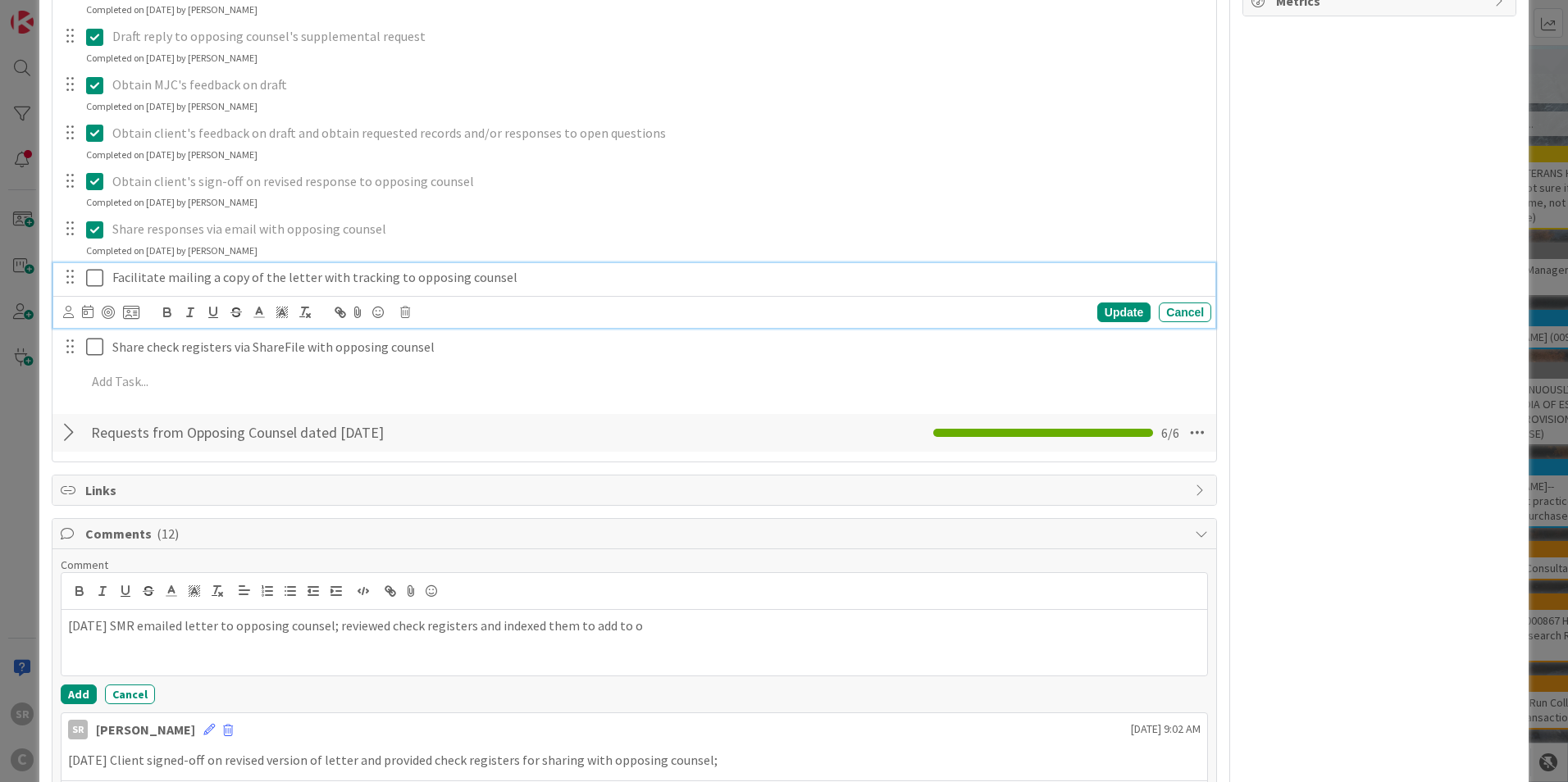
drag, startPoint x: 96, startPoint y: 277, endPoint x: 137, endPoint y: 307, distance: 50.8
click at [96, 276] on icon at bounding box center [99, 278] width 25 height 20
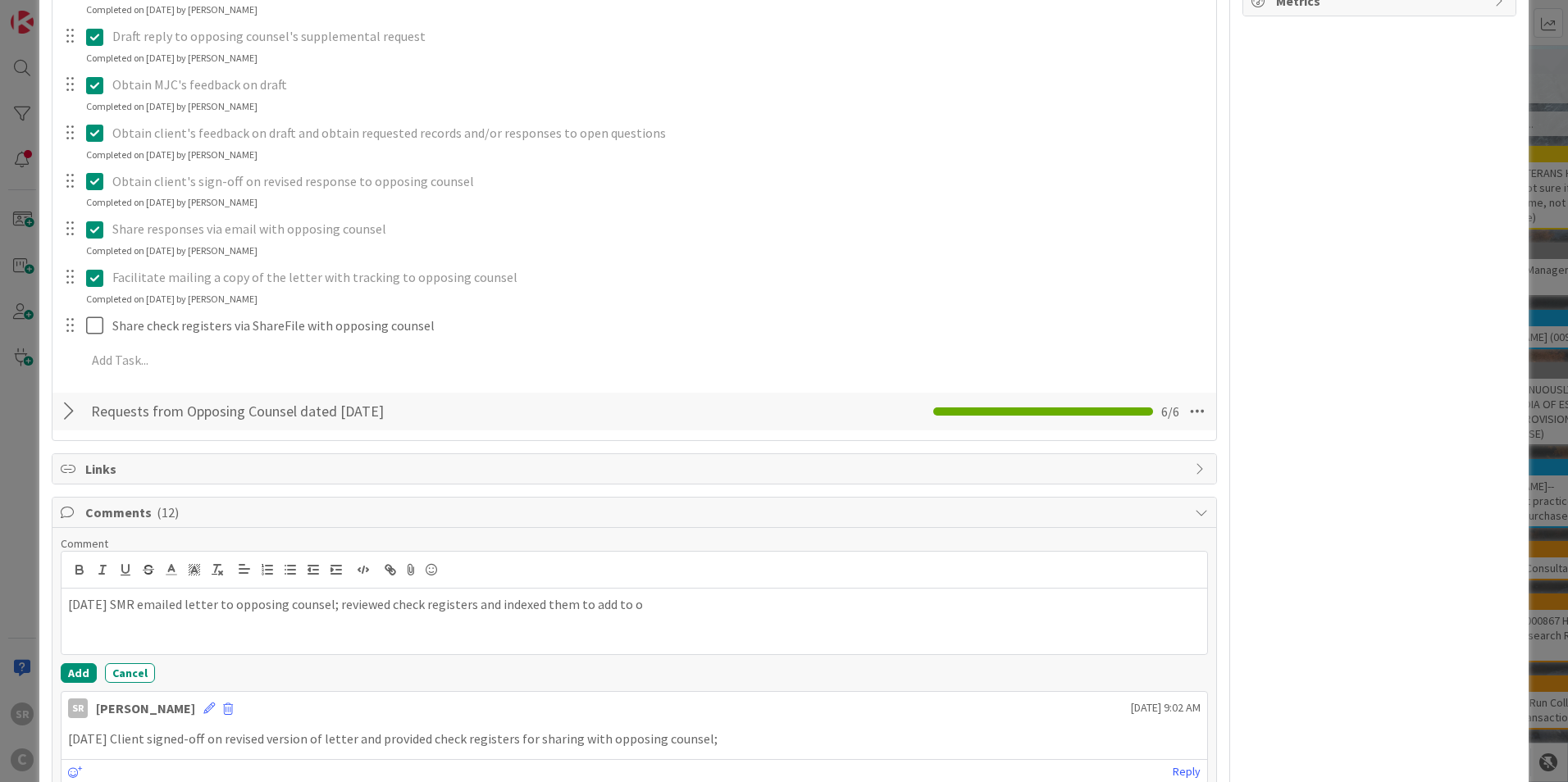
click at [1528, 241] on div "ID 3080 [PERSON_NAME]'s Board WORK IN PROGRESS Title 25 / 128 The New Breed Ran…" at bounding box center [784, 391] width 1568 height 782
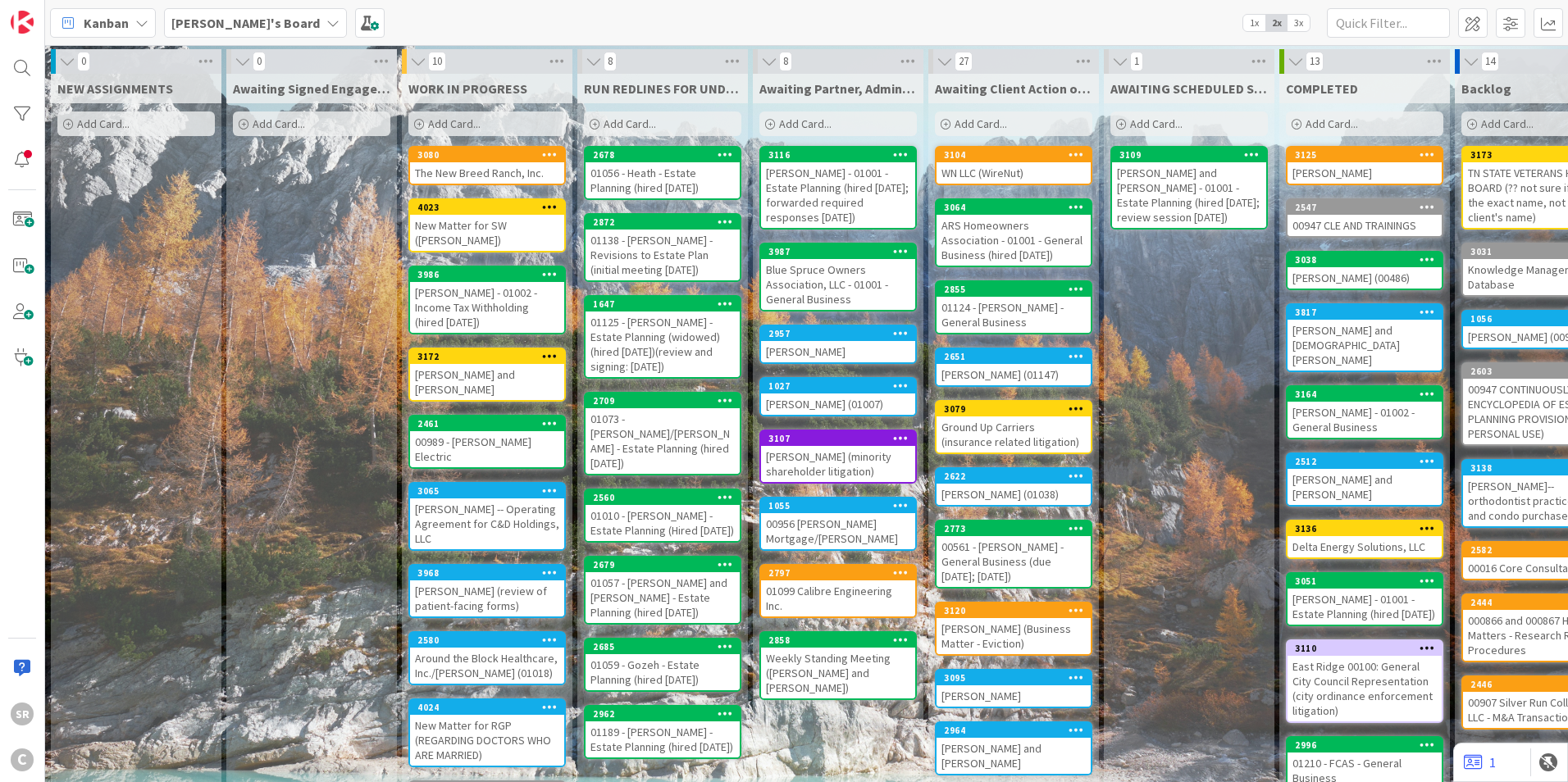
click at [475, 166] on div "The New Breed Ranch, Inc." at bounding box center [486, 173] width 154 height 22
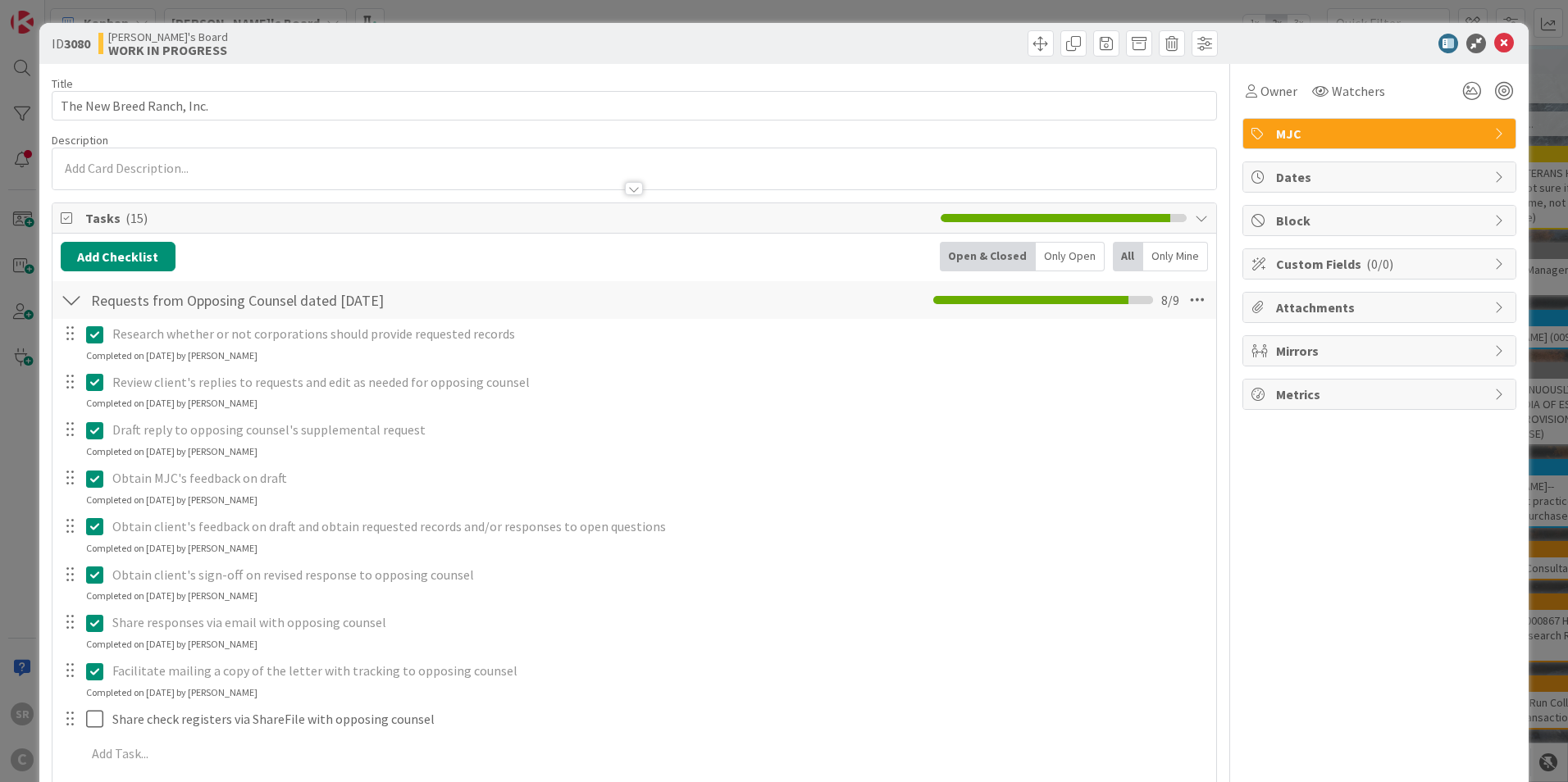
click at [83, 718] on div at bounding box center [82, 719] width 46 height 29
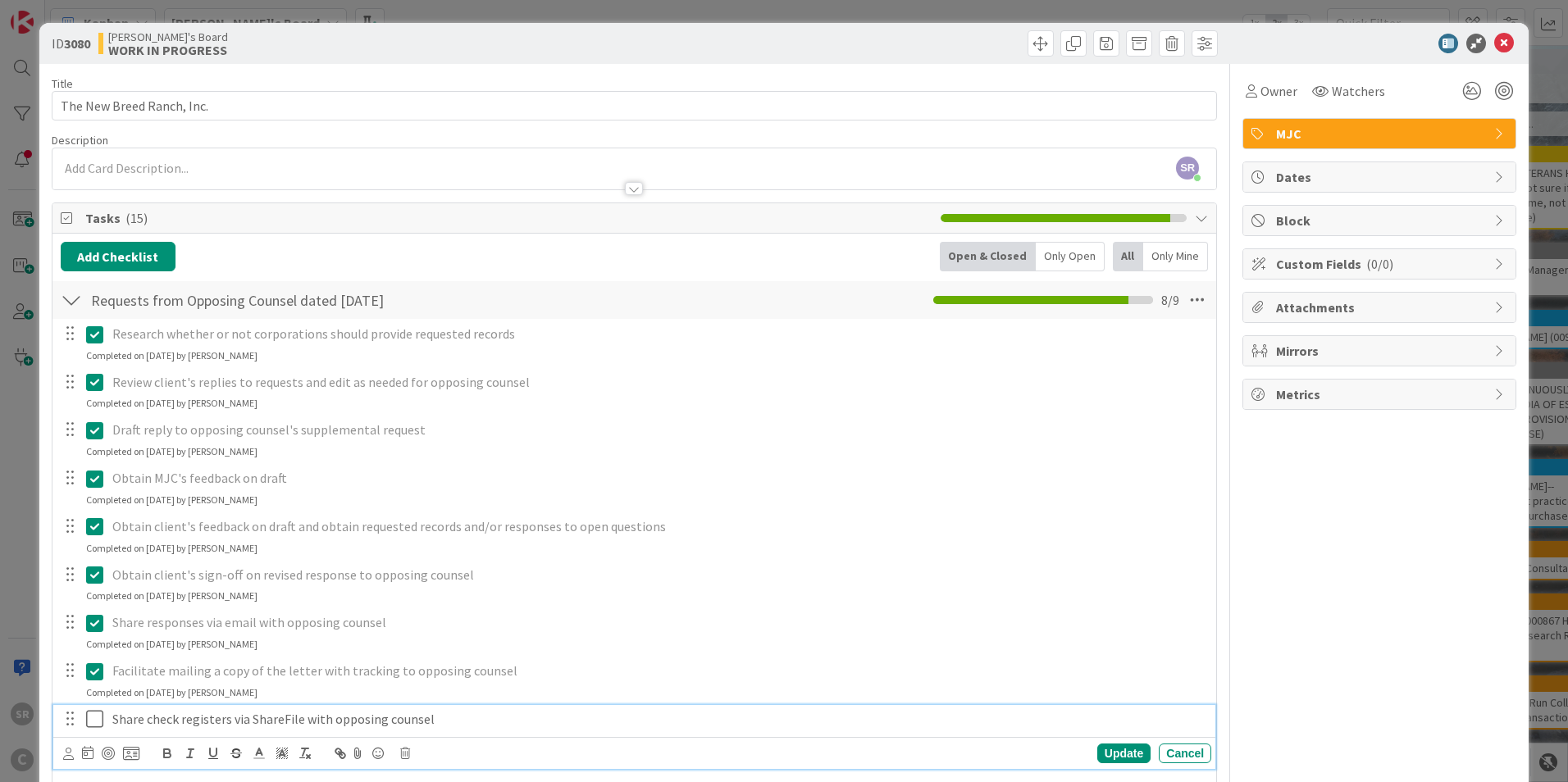
click at [94, 722] on icon at bounding box center [99, 719] width 25 height 20
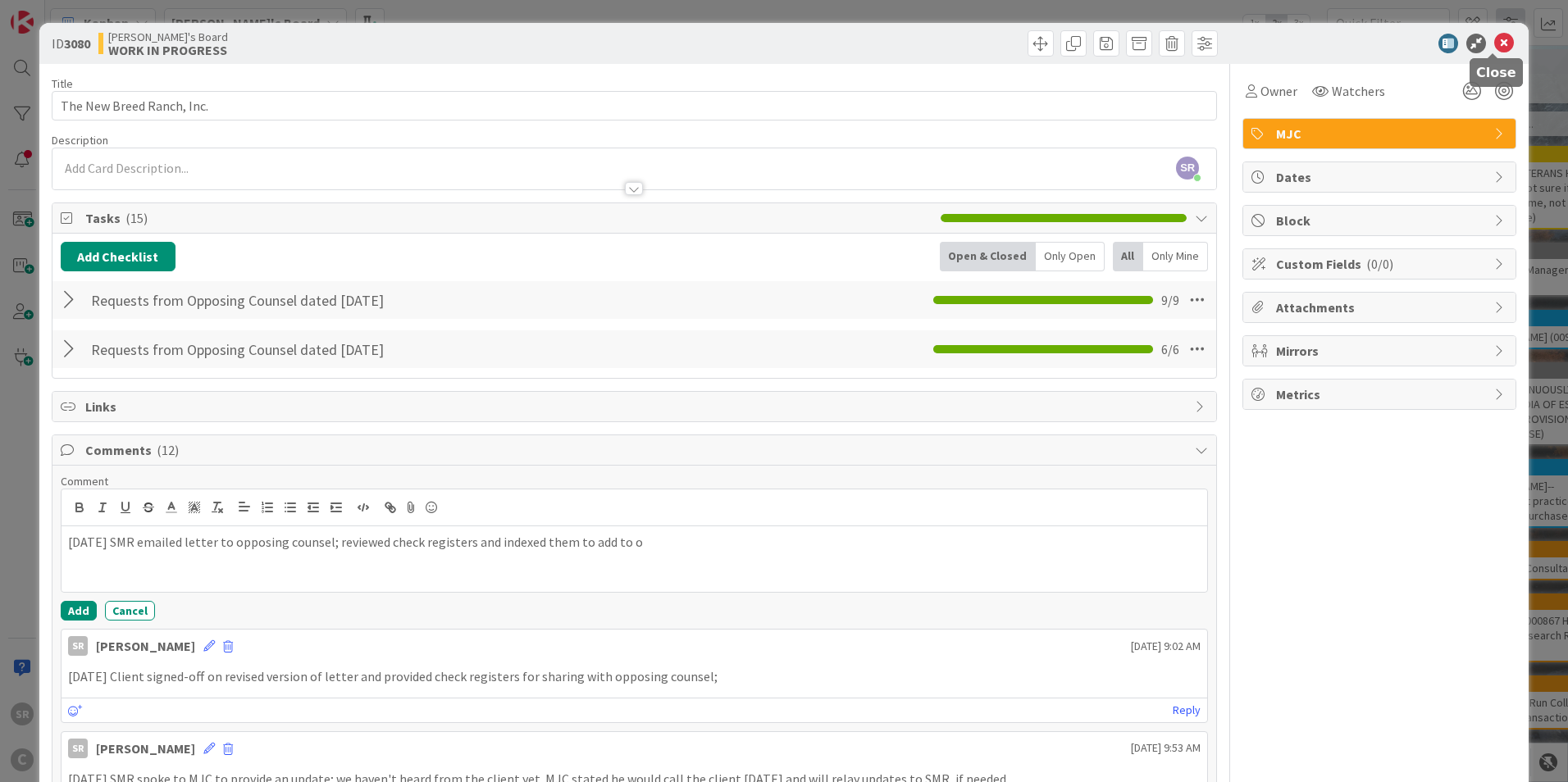
click at [1498, 37] on icon at bounding box center [1504, 43] width 20 height 20
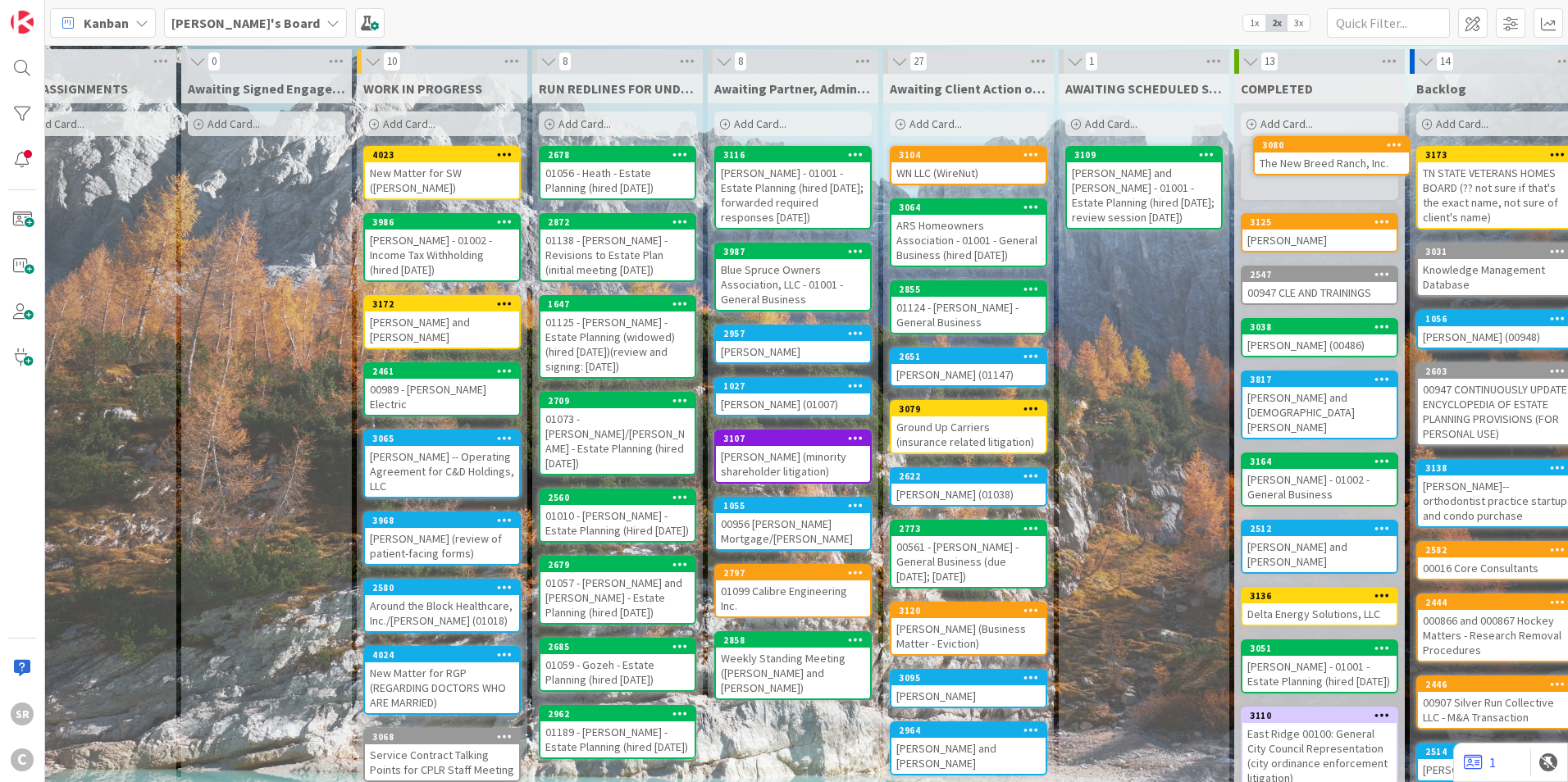
scroll to position [0, 47]
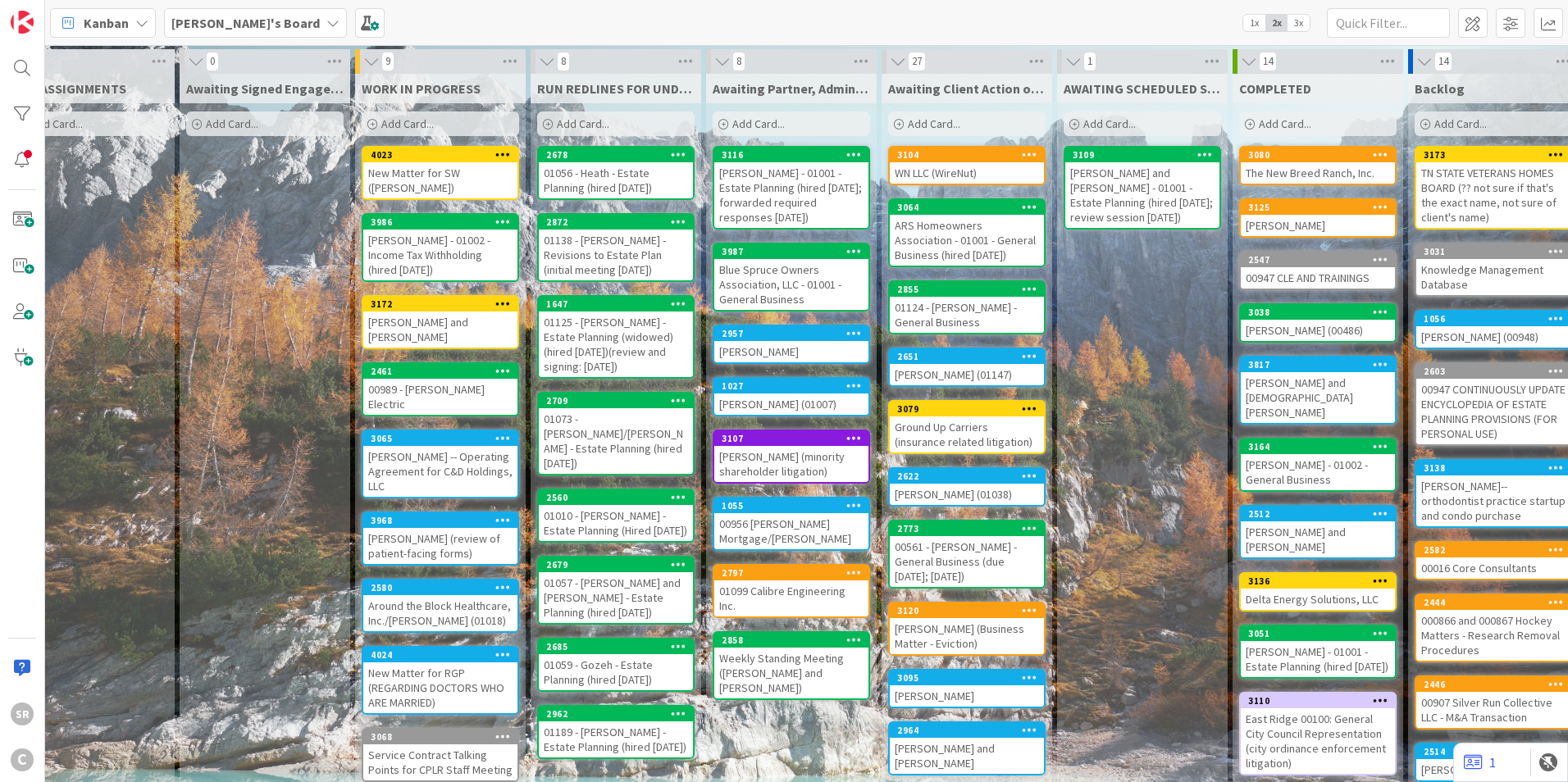
click at [444, 172] on div "New Matter for SW ([PERSON_NAME])" at bounding box center [440, 180] width 154 height 36
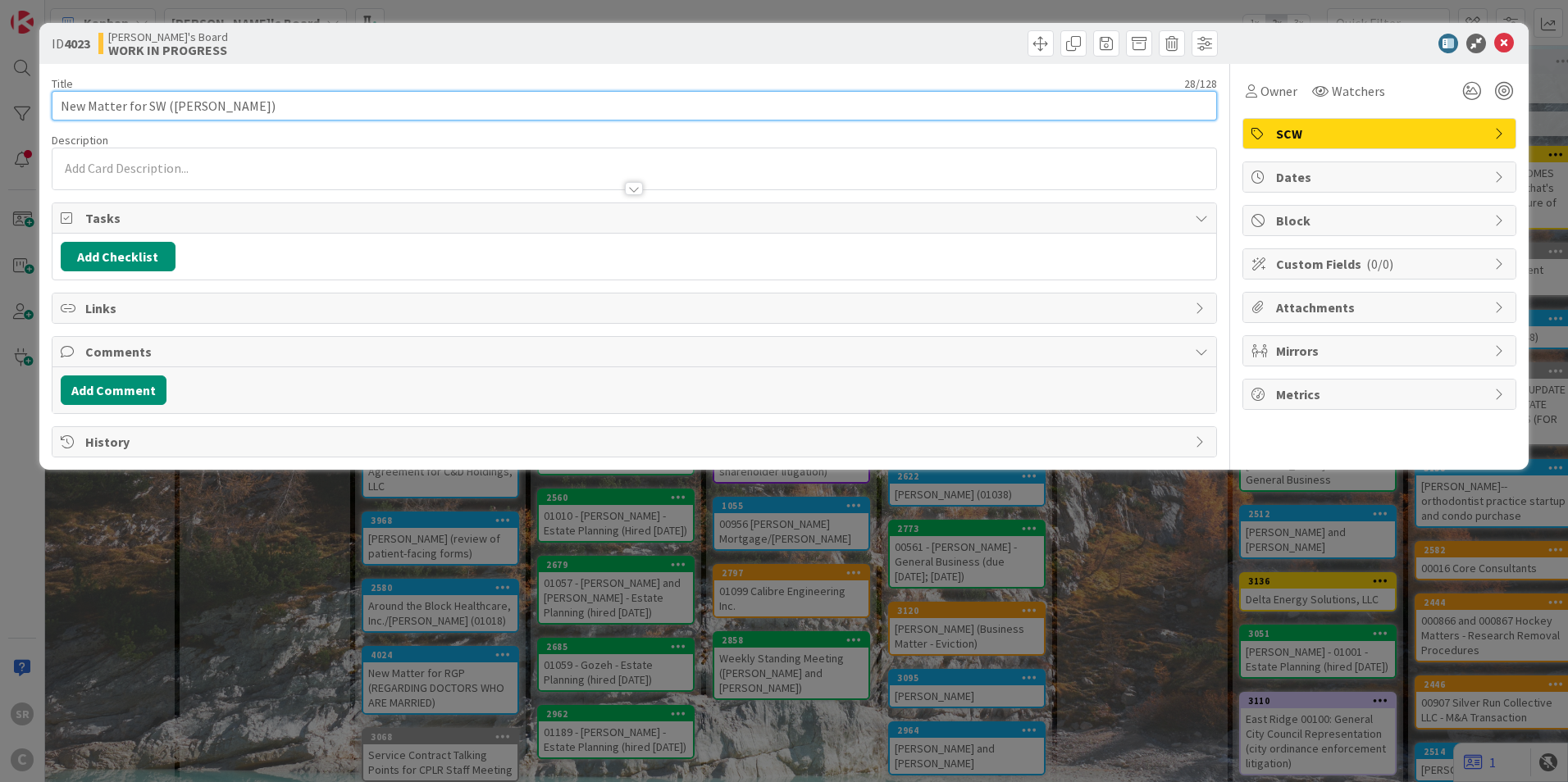
drag, startPoint x: 237, startPoint y: 107, endPoint x: -119, endPoint y: 103, distance: 356.0
click at [0, 103] on html "SR C Kanban [PERSON_NAME]'s Board 1x 2x 3x 0 NEW ASSIGNMENTS Add Card... 0 Awai…" at bounding box center [784, 391] width 1568 height 782
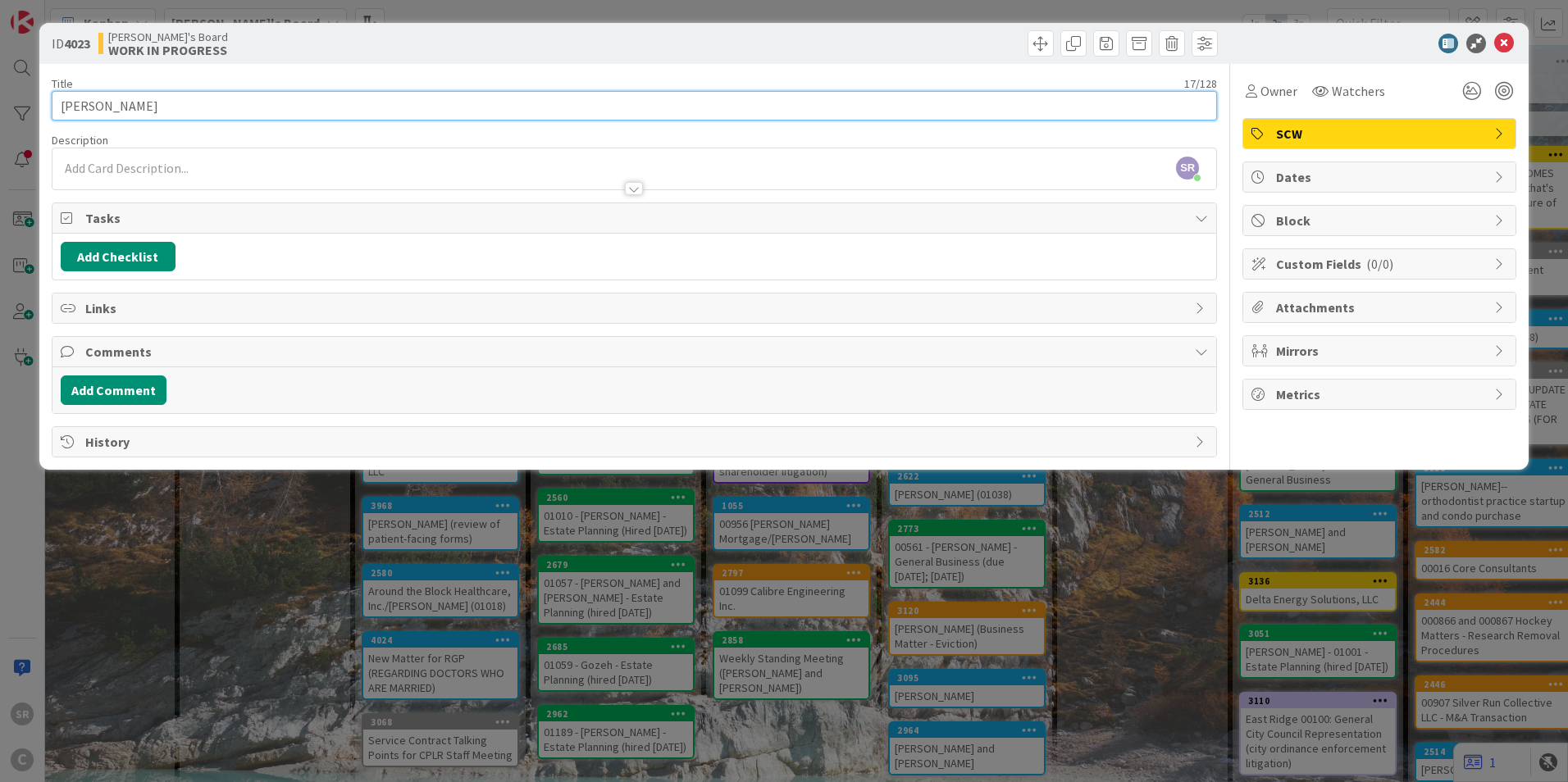
type input "[PERSON_NAME]"
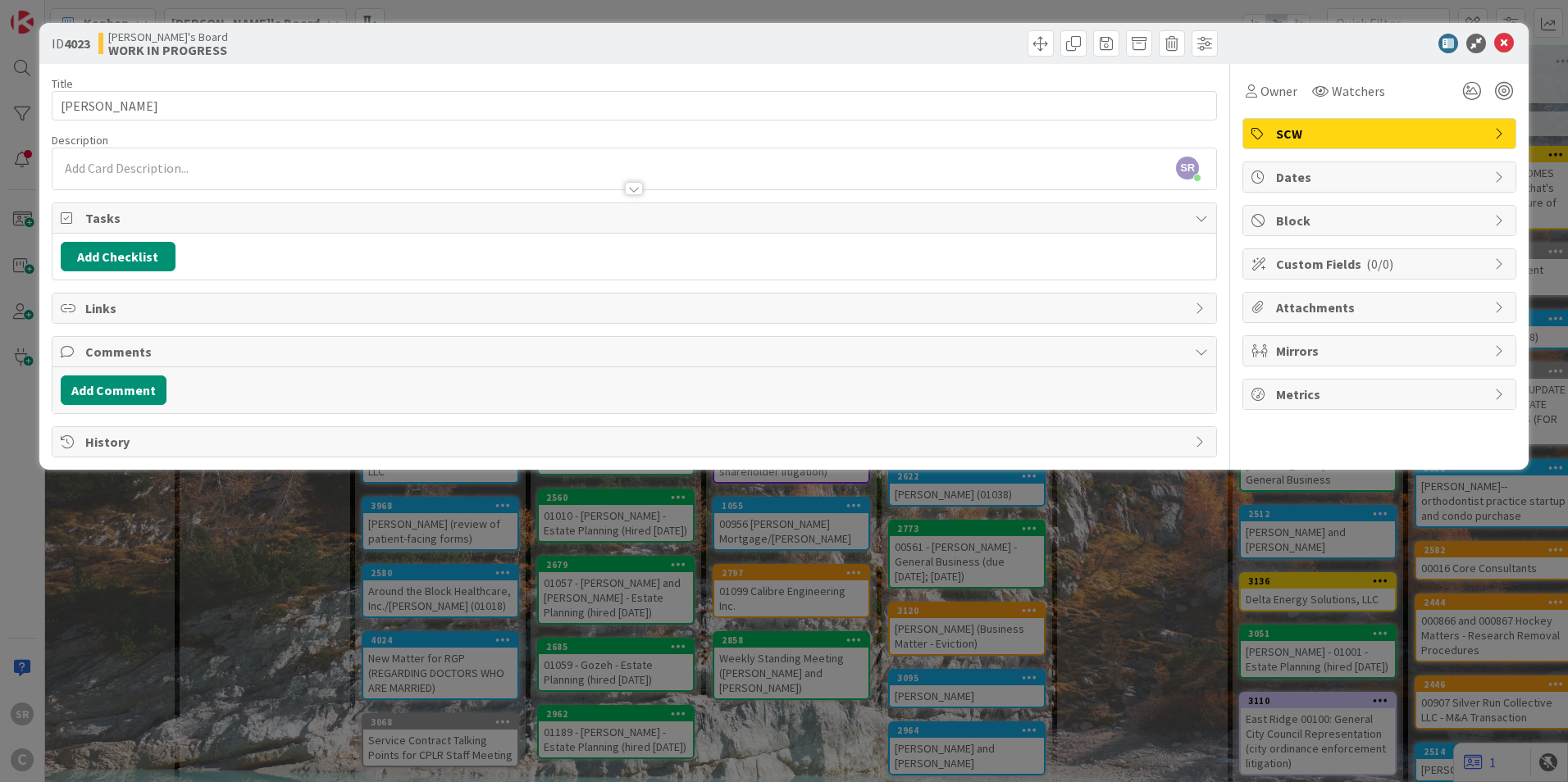
click at [116, 215] on span "Tasks" at bounding box center [636, 219] width 1102 height 20
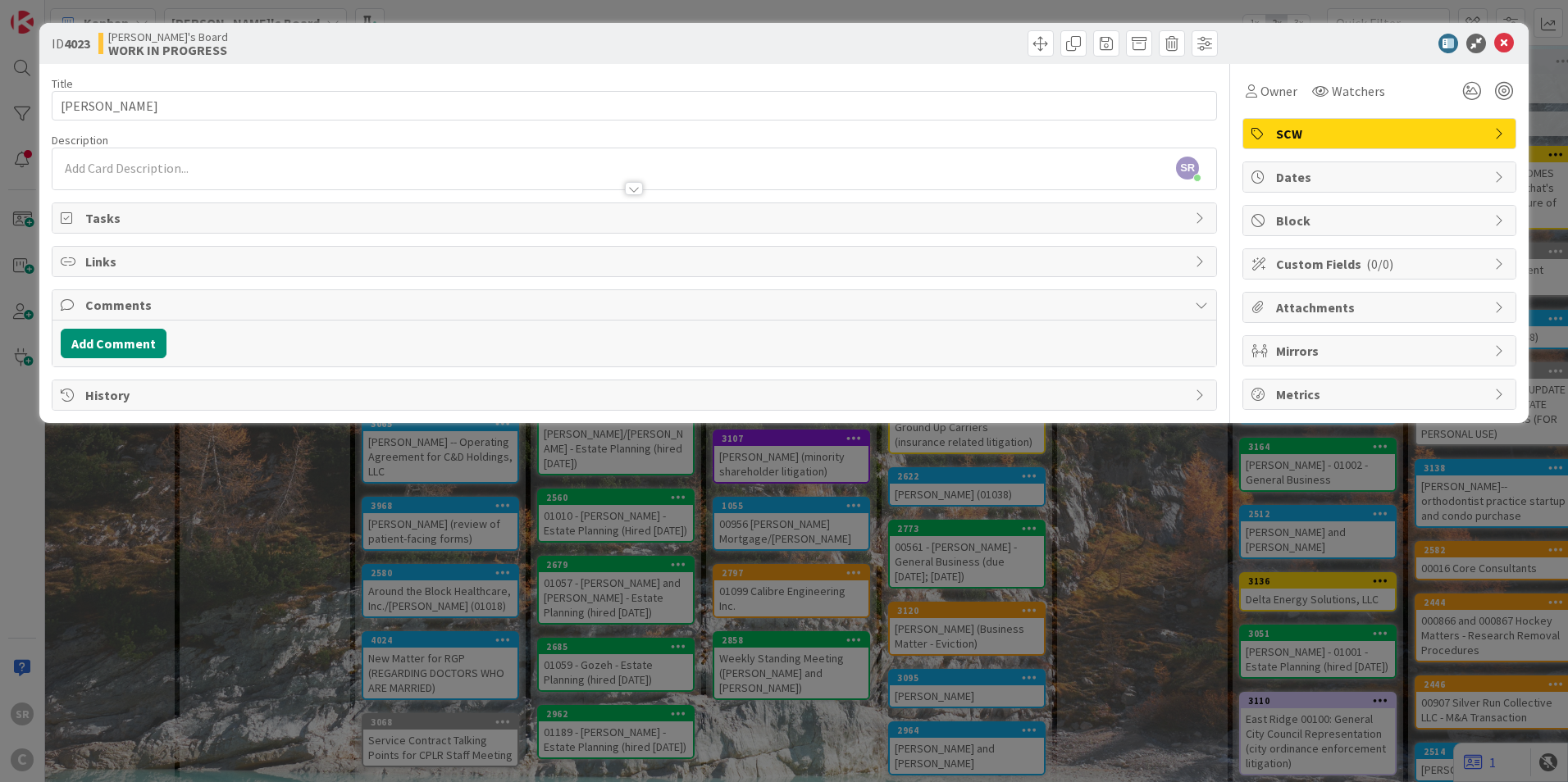
click at [102, 224] on span "Tasks" at bounding box center [636, 219] width 1102 height 20
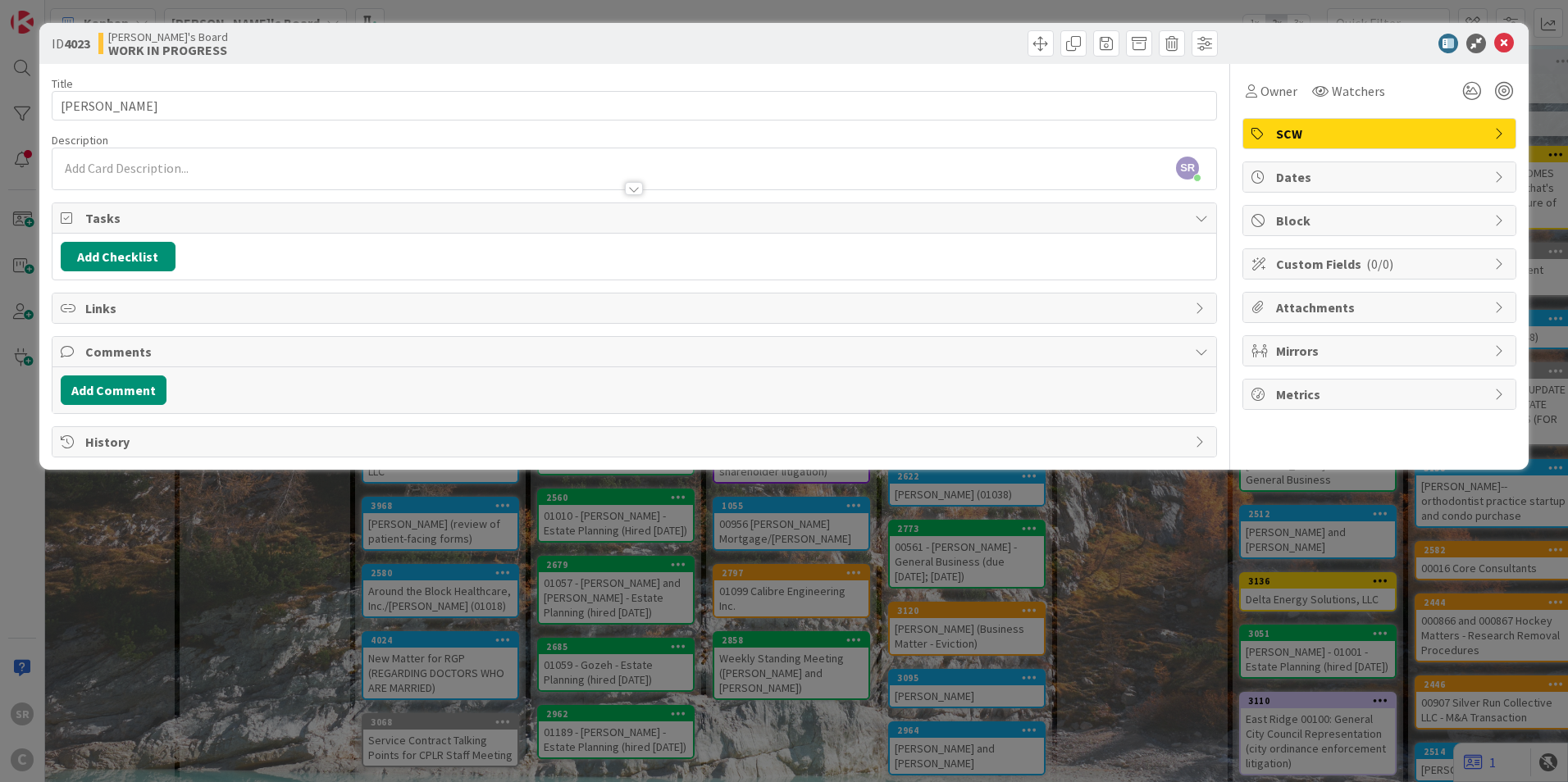
click at [90, 213] on span "Tasks" at bounding box center [636, 219] width 1102 height 20
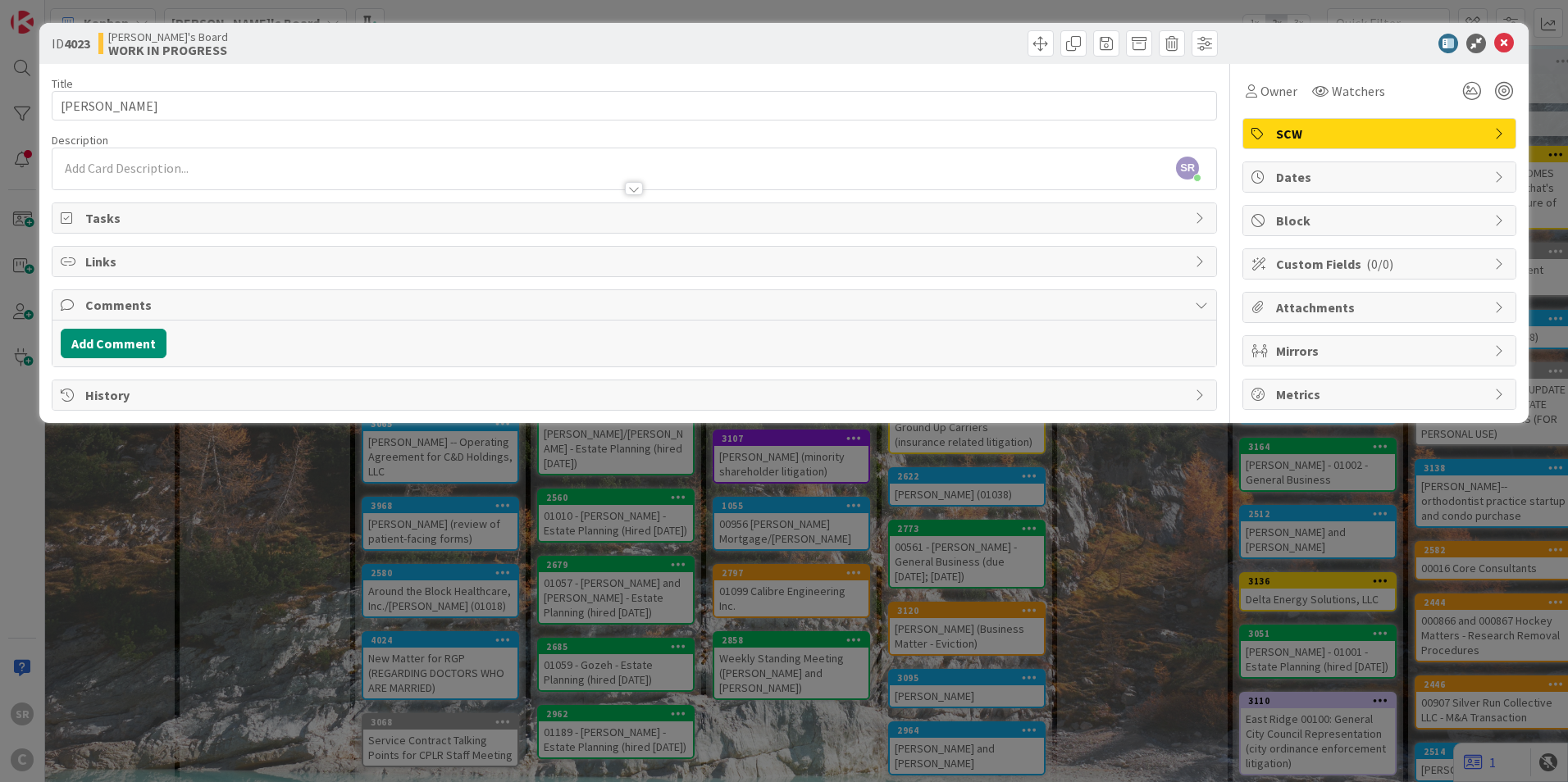
click at [70, 216] on icon at bounding box center [69, 218] width 17 height 13
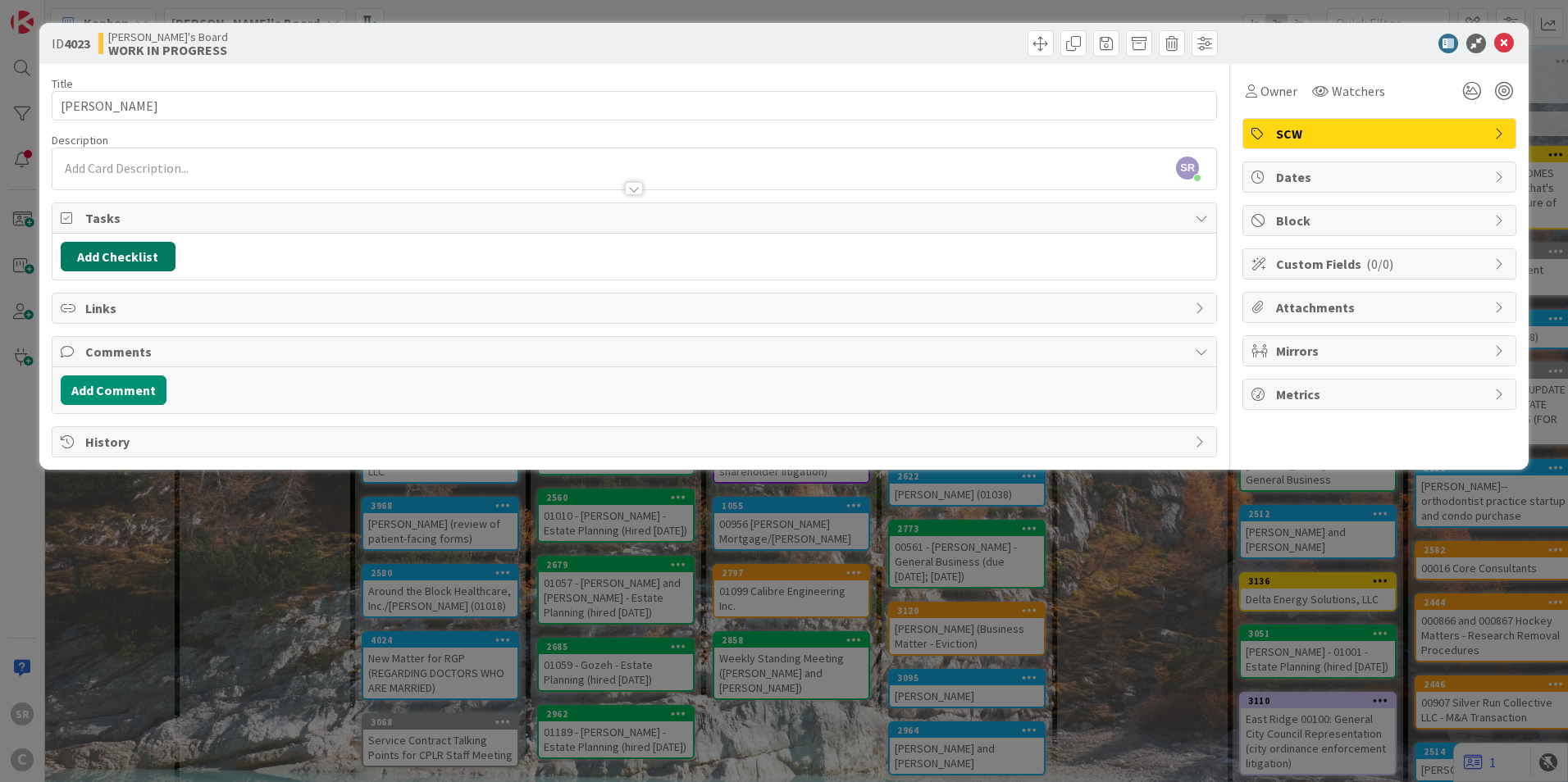
click at [91, 249] on button "Add Checklist" at bounding box center [118, 257] width 115 height 30
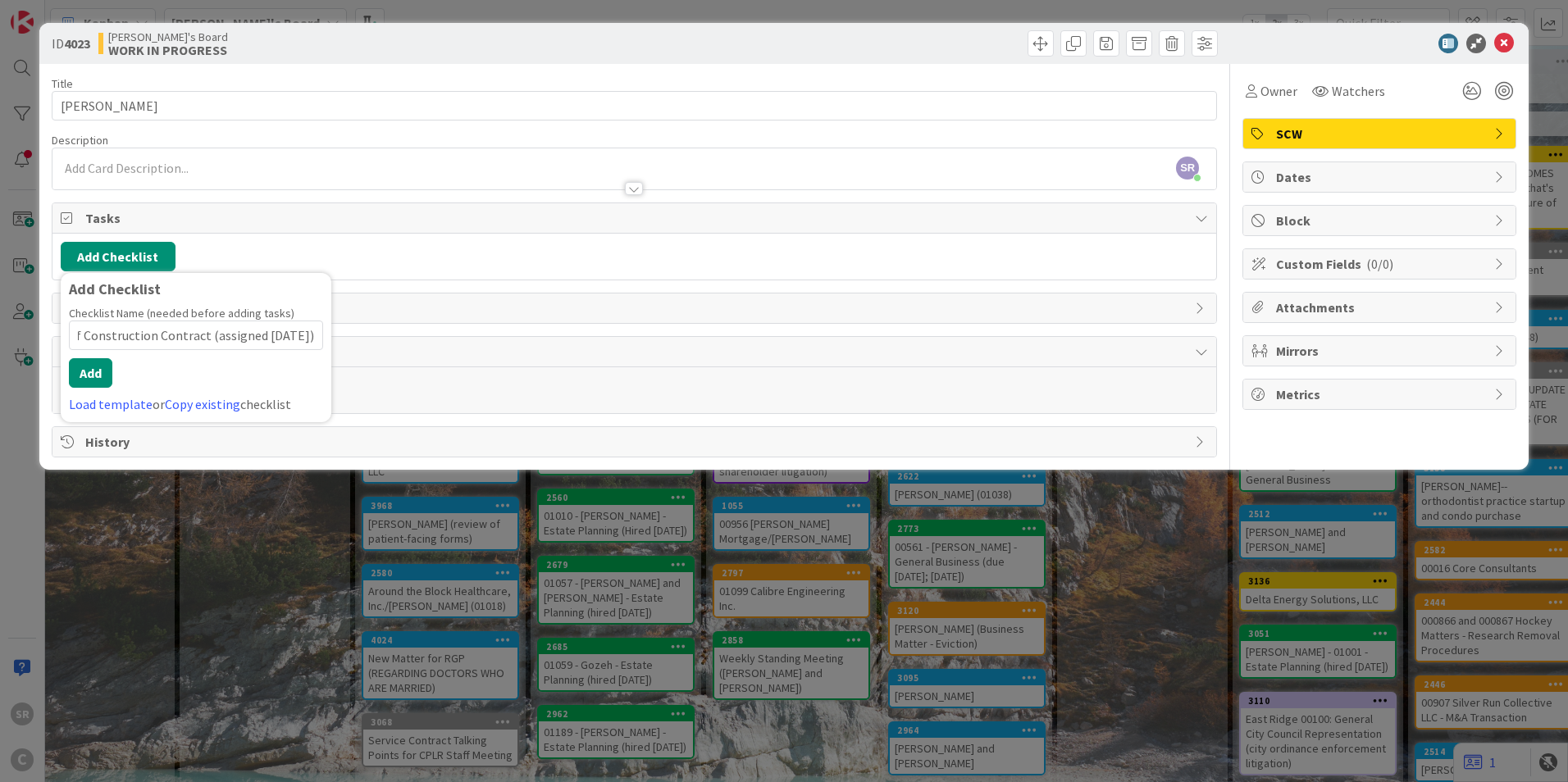
scroll to position [0, 60]
type input "Review of Construction Contract (assigned [DATE])"
click at [93, 370] on button "Add" at bounding box center [91, 373] width 43 height 30
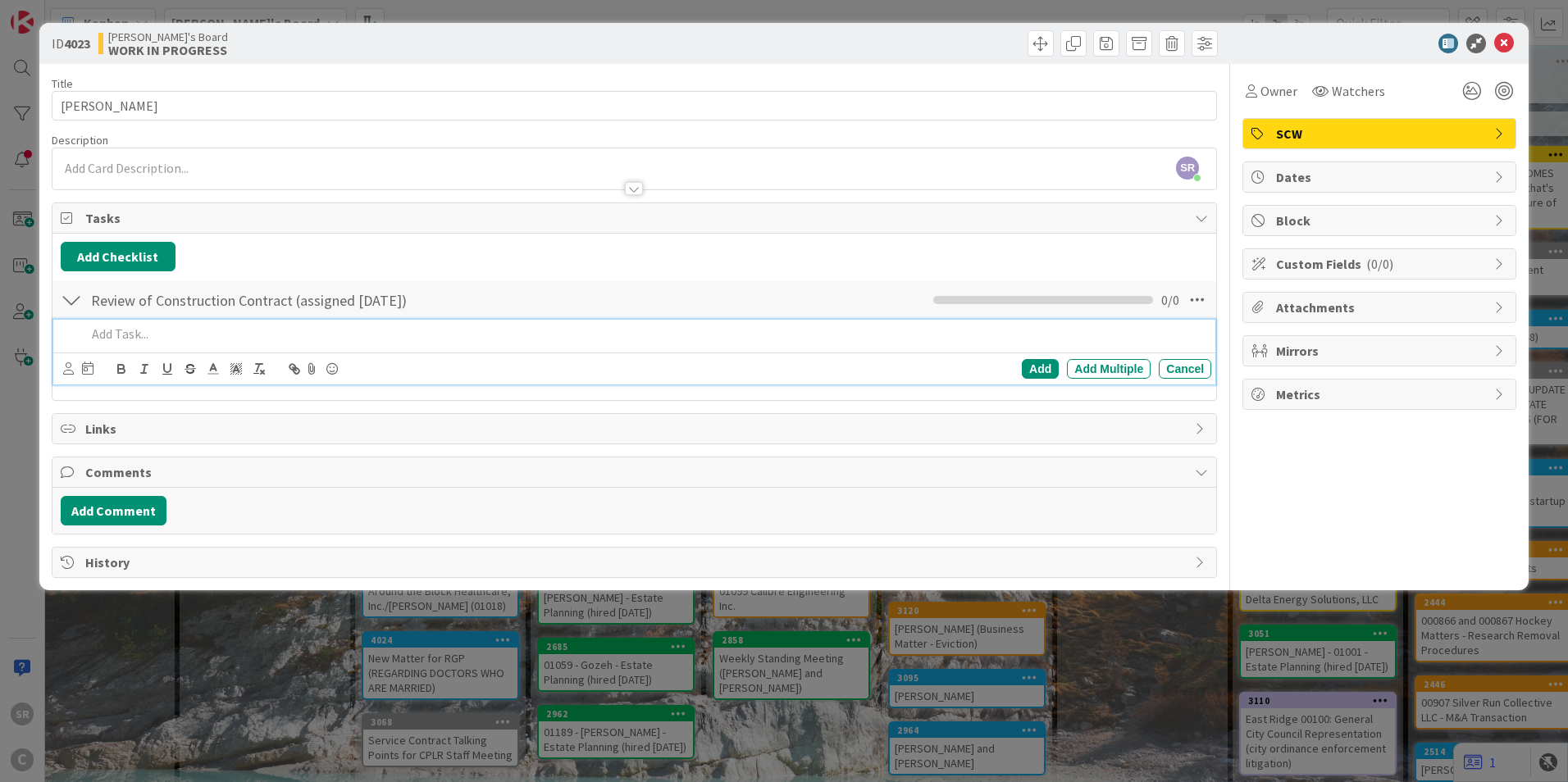
click at [493, 333] on p at bounding box center [645, 334] width 1118 height 19
click at [452, 328] on p "Review and revise construction contract (charge no more than" at bounding box center [645, 334] width 1118 height 19
click at [1043, 364] on div "Add" at bounding box center [1040, 369] width 37 height 20
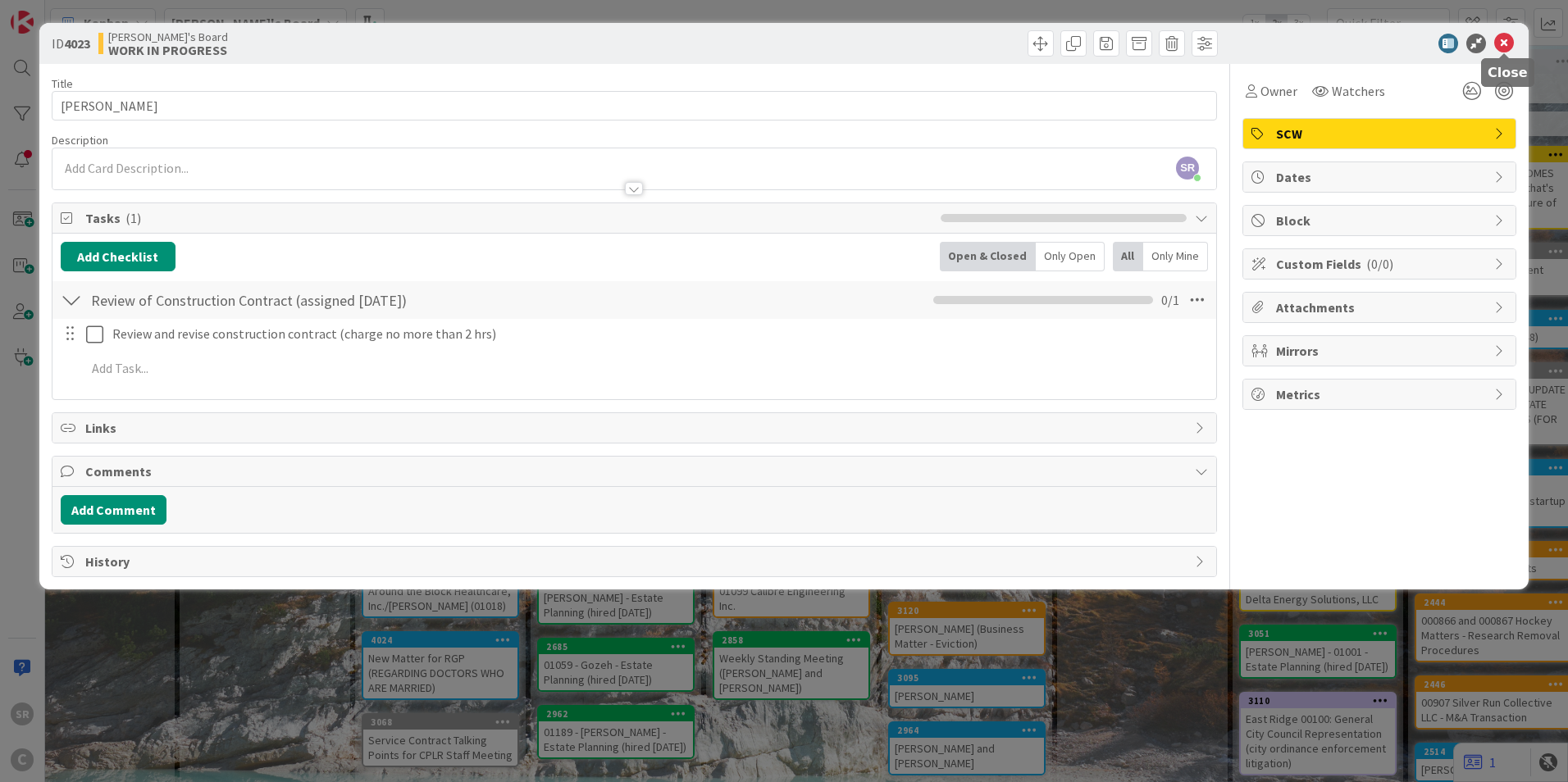
click at [1508, 41] on icon at bounding box center [1504, 43] width 20 height 20
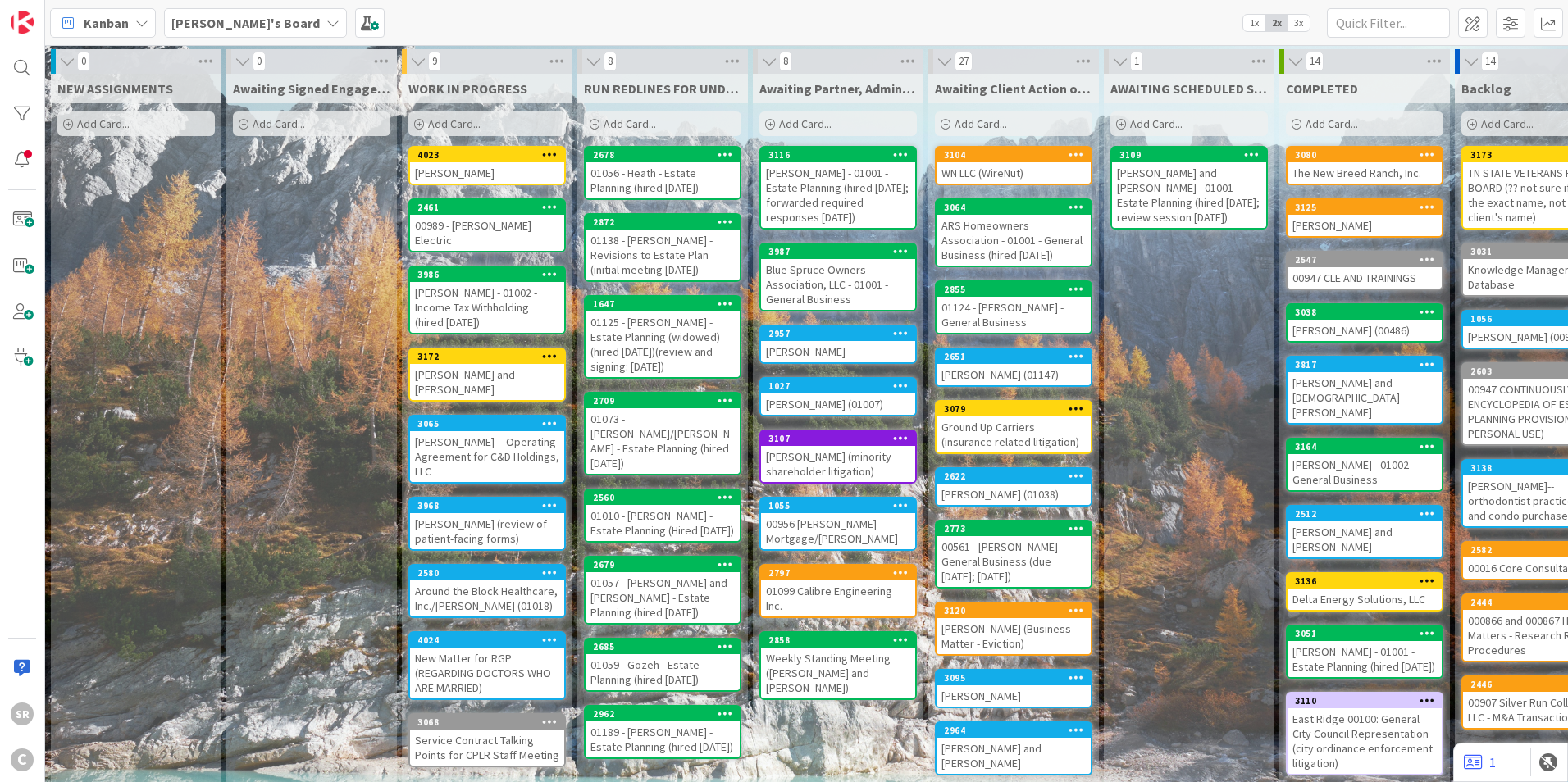
click at [496, 217] on div "00989 - [PERSON_NAME] Electric" at bounding box center [486, 232] width 154 height 36
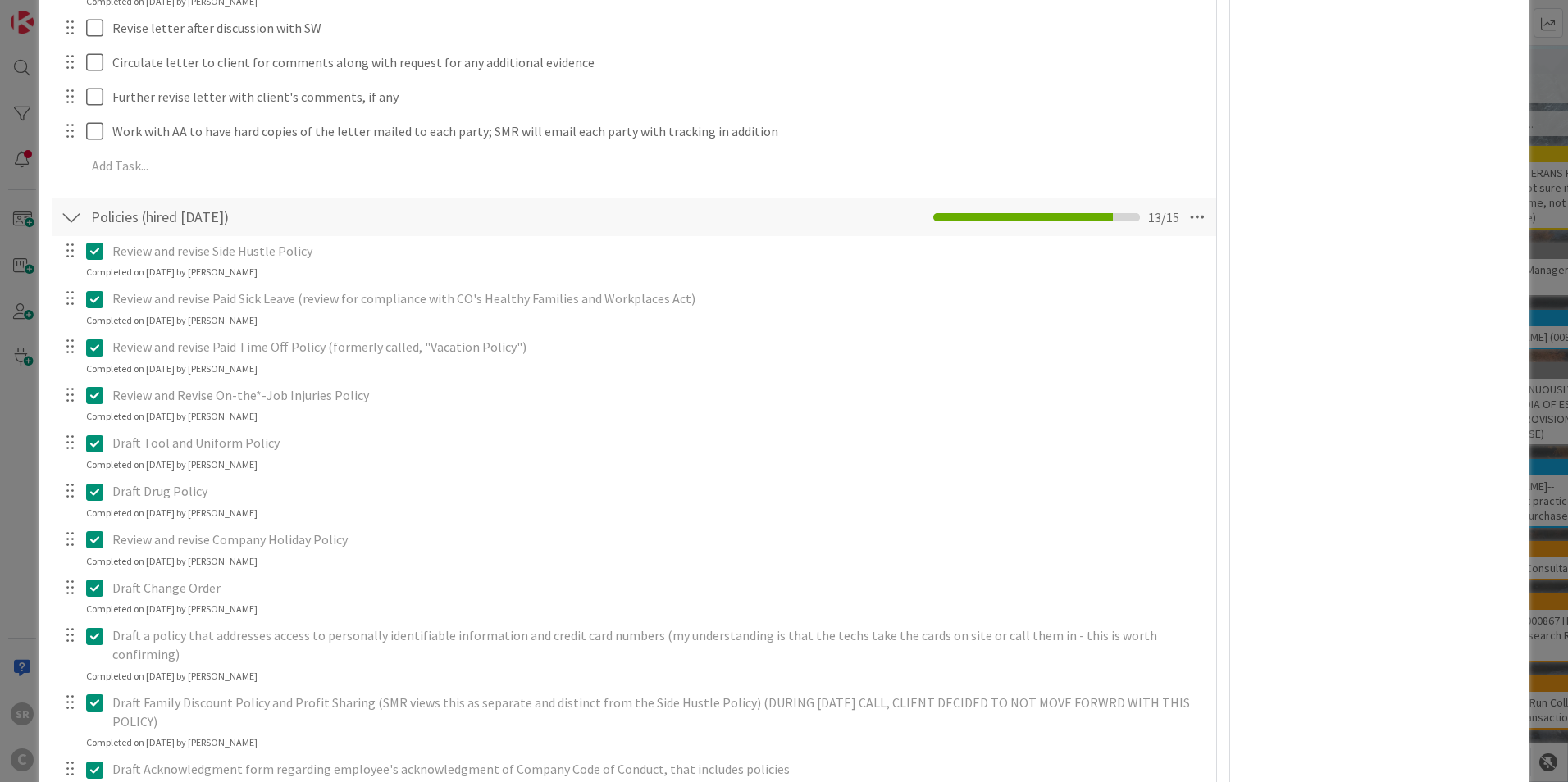
scroll to position [1482, 0]
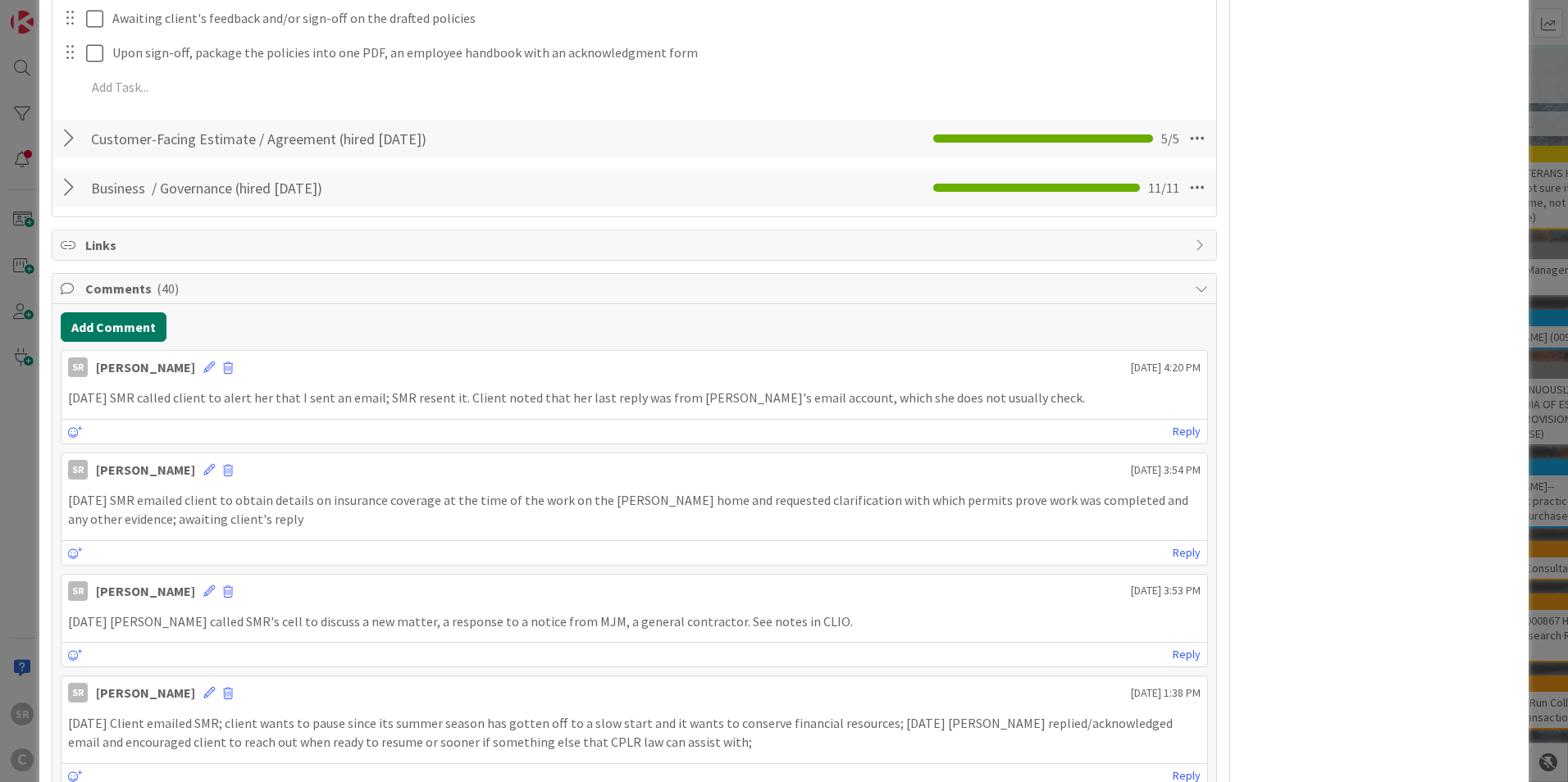
click at [146, 312] on button "Add Comment" at bounding box center [113, 327] width 106 height 30
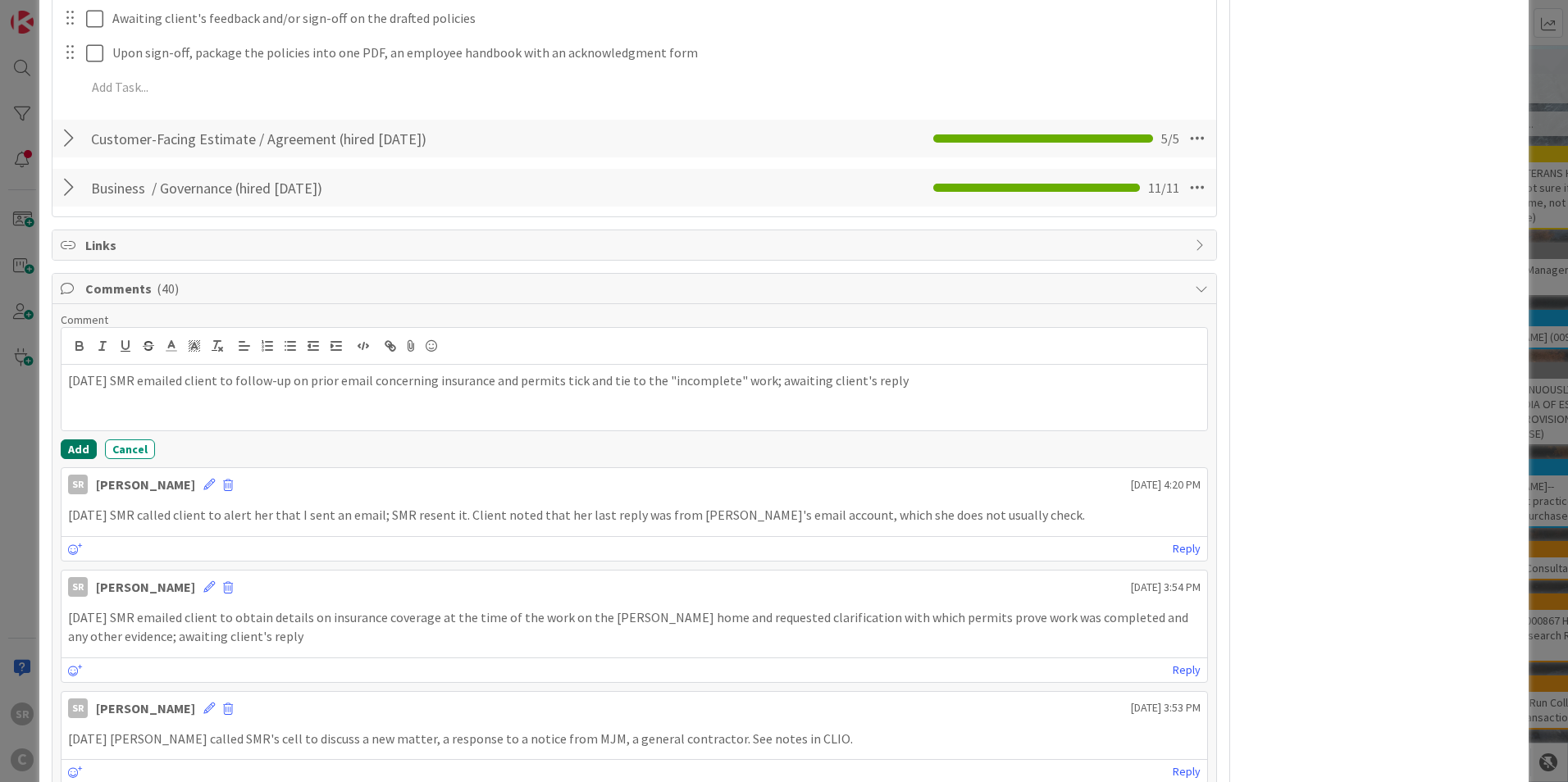
click at [86, 440] on button "Add" at bounding box center [78, 450] width 36 height 20
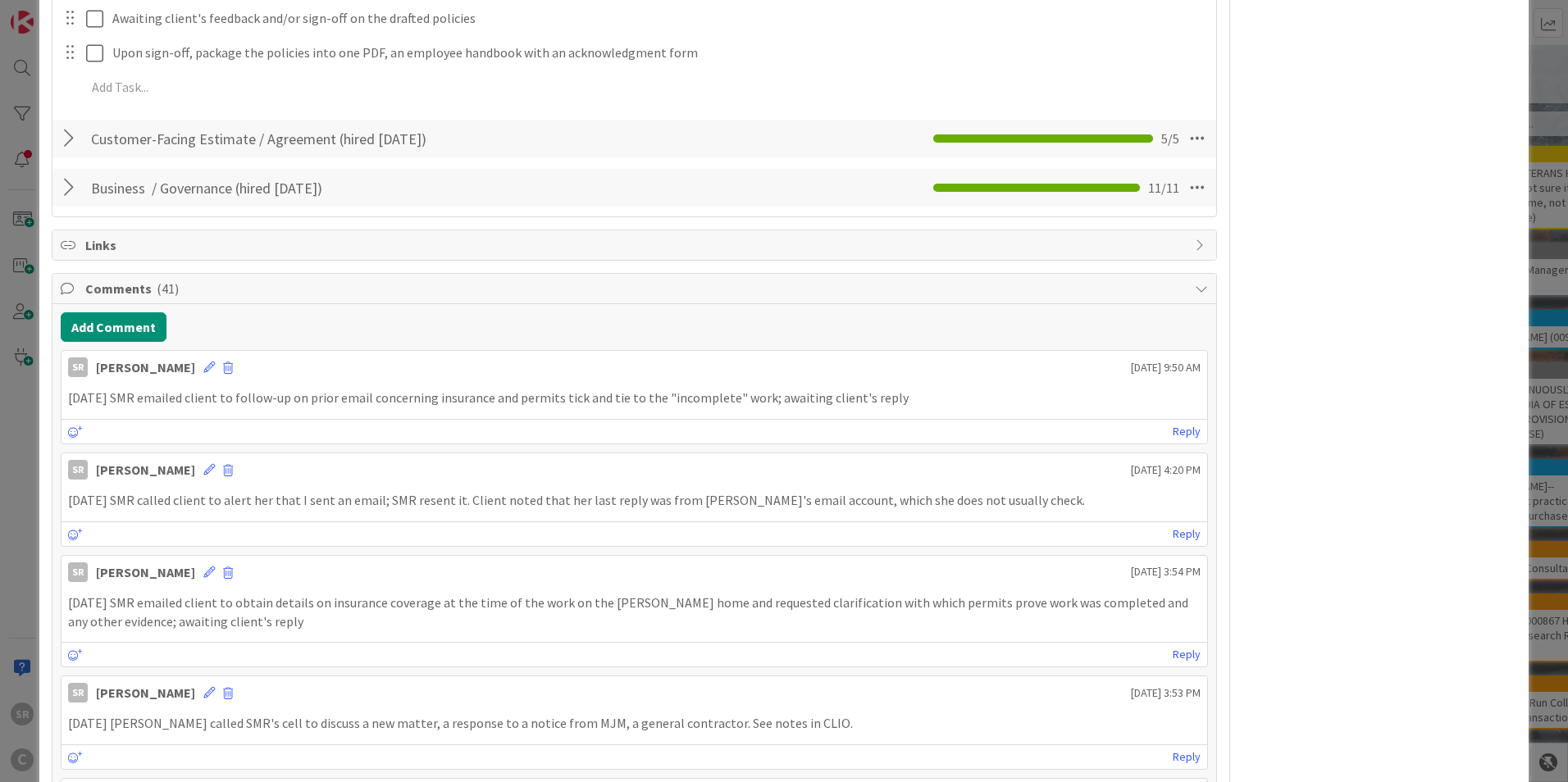
scroll to position [0, 0]
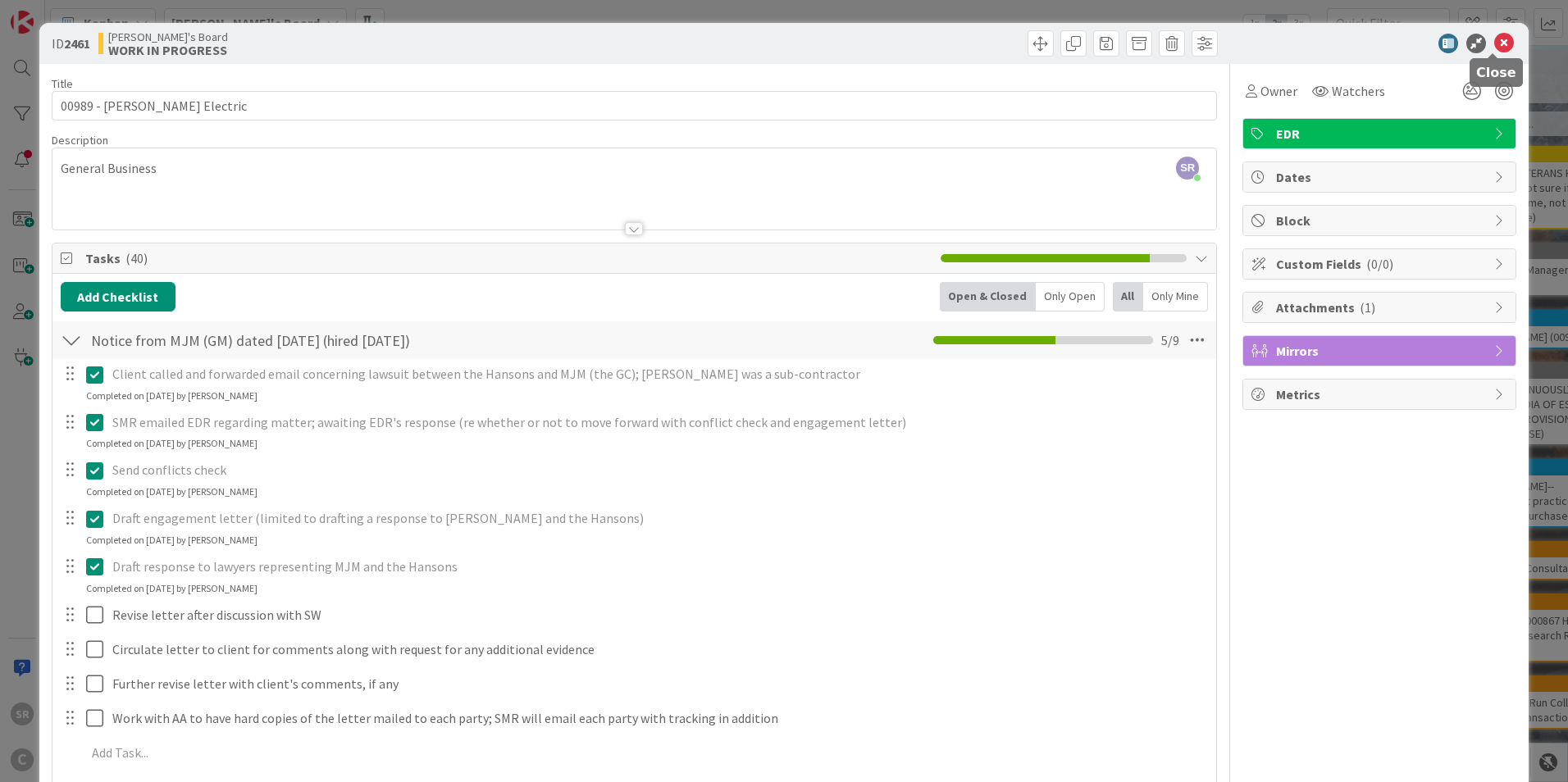
click at [1500, 39] on icon at bounding box center [1504, 43] width 20 height 20
